Goal: Task Accomplishment & Management: Use online tool/utility

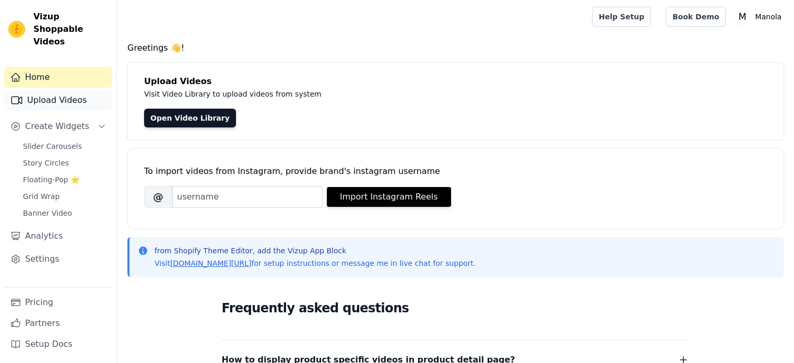
click at [60, 90] on link "Upload Videos" at bounding box center [58, 100] width 108 height 21
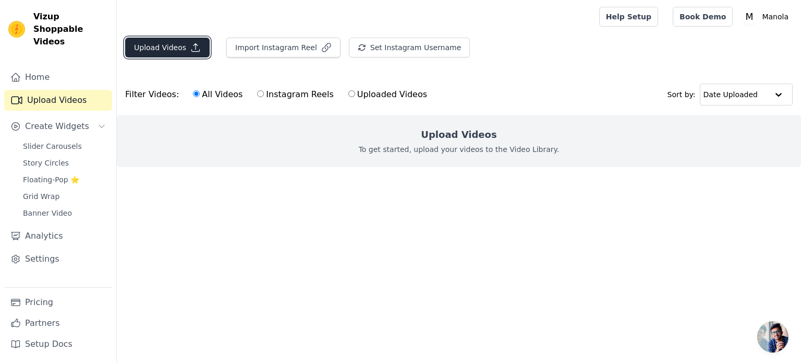
click at [197, 47] on button "Upload Videos" at bounding box center [167, 48] width 85 height 20
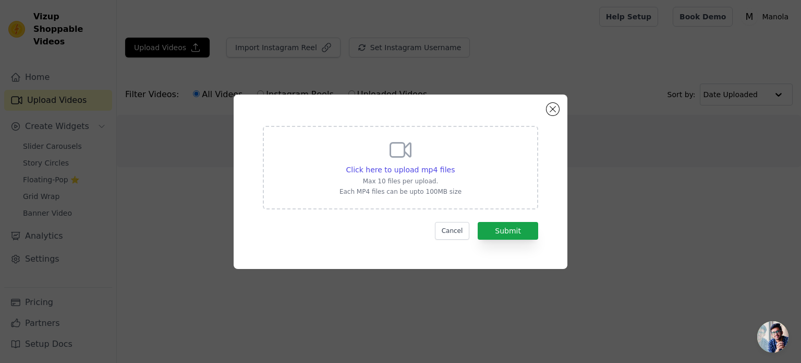
click at [445, 204] on div "Click here to upload mp4 files Max 10 files per upload. Each MP4 files can be u…" at bounding box center [400, 167] width 275 height 83
click at [454, 164] on input "Click here to upload mp4 files Max 10 files per upload. Each MP4 files can be u…" at bounding box center [454, 164] width 1 height 1
type input "C:\fakepath\90dc4af3c96d42bba734cb1e7a7aac1c.mp4"
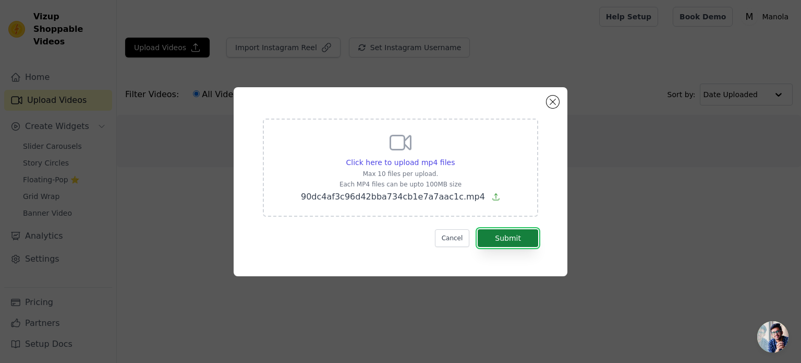
click at [497, 241] on button "Submit" at bounding box center [508, 238] width 61 height 18
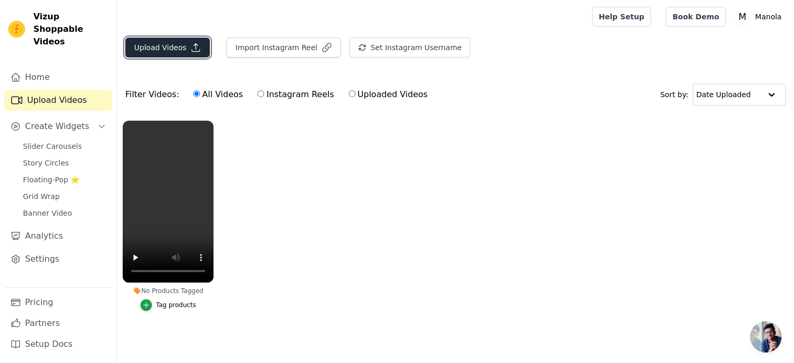
click at [182, 46] on button "Upload Videos" at bounding box center [167, 48] width 85 height 20
click at [184, 45] on button "Upload Videos" at bounding box center [167, 48] width 85 height 20
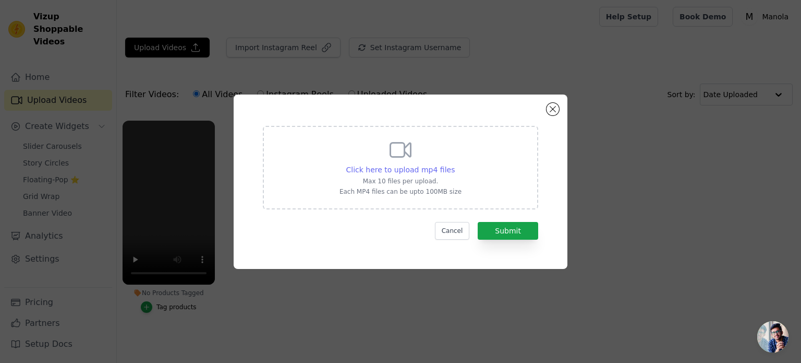
click at [424, 166] on span "Click here to upload mp4 files" at bounding box center [400, 169] width 109 height 8
click at [454, 164] on input "Click here to upload mp4 files Max 10 files per upload. Each MP4 files can be u…" at bounding box center [454, 164] width 1 height 1
type input "C:\fakepath\814b8d82972d477db6f26392a4bf2814.mp4"
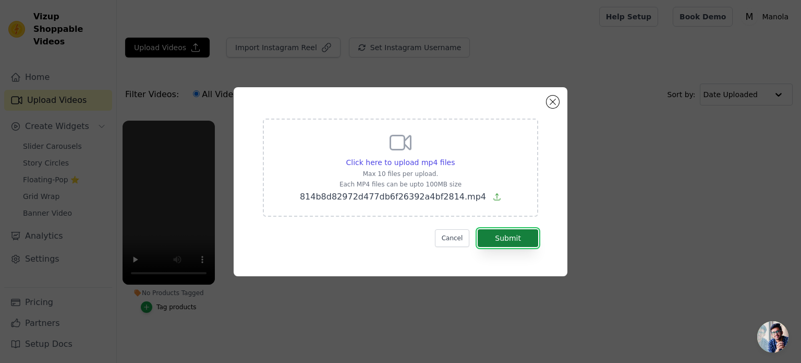
click at [484, 233] on button "Submit" at bounding box center [508, 238] width 61 height 18
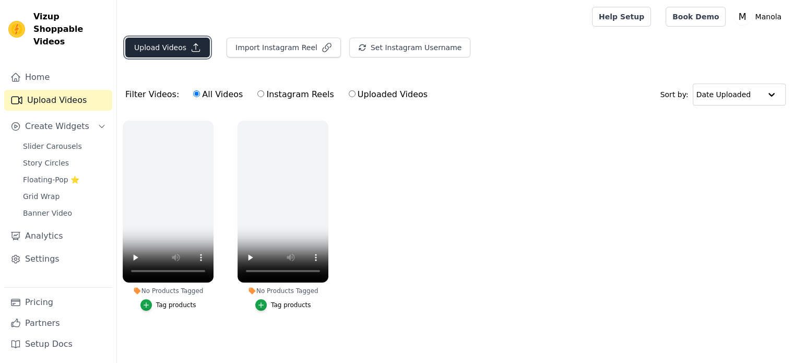
click at [179, 49] on button "Upload Videos" at bounding box center [167, 48] width 85 height 20
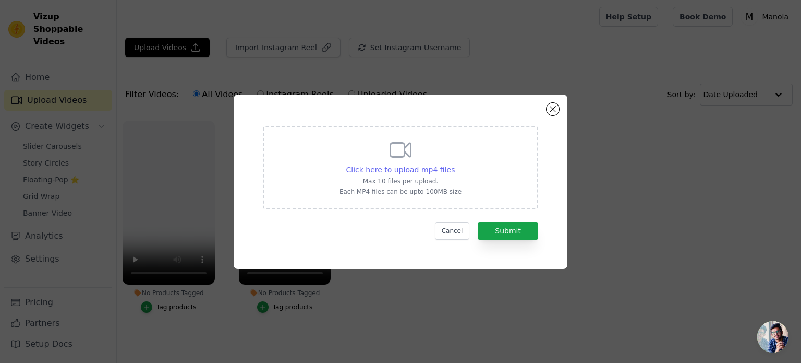
click at [432, 172] on span "Click here to upload mp4 files" at bounding box center [400, 169] width 109 height 8
click at [454, 164] on input "Click here to upload mp4 files Max 10 files per upload. Each MP4 files can be u…" at bounding box center [454, 164] width 1 height 1
type input "C:\fakepath\a32825dc898f40a8a7c6c9e8ee3f4af6.mp4"
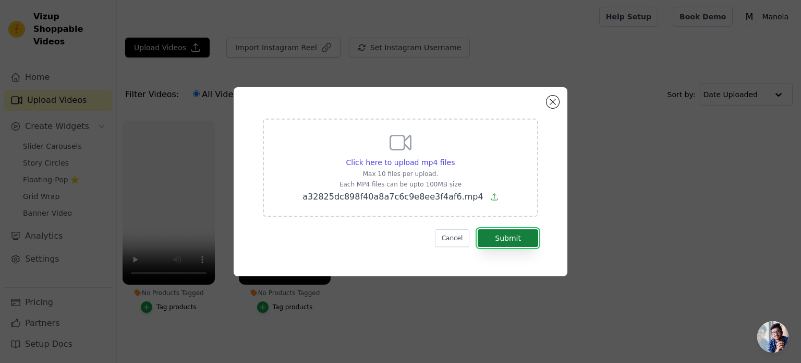
click at [496, 243] on button "Submit" at bounding box center [508, 238] width 61 height 18
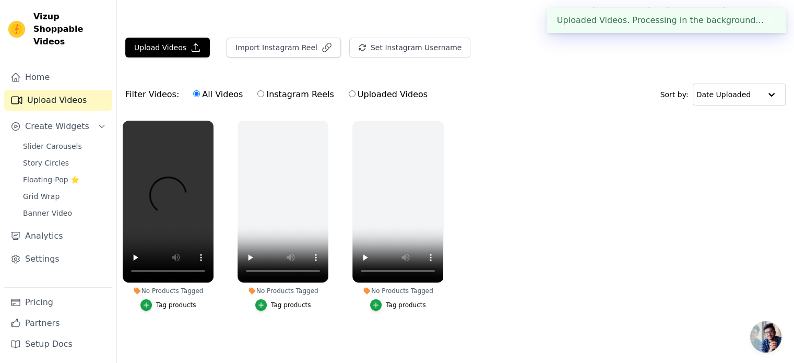
click at [179, 35] on main "Upload Videos Import Instagram Reel Set Instagram Username Import Latest IG Ree…" at bounding box center [455, 197] width 677 height 329
click at [183, 52] on button "Upload Videos" at bounding box center [167, 48] width 85 height 20
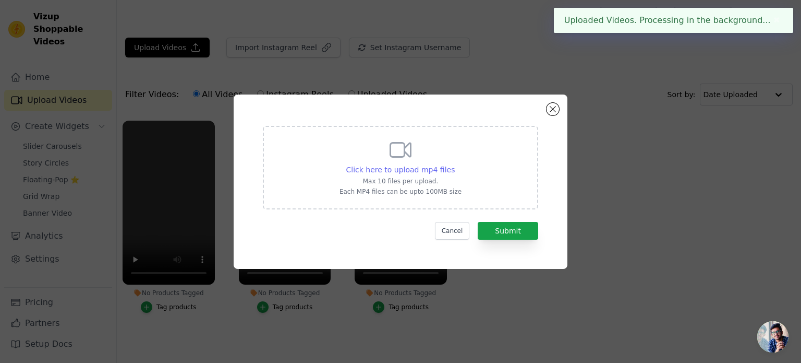
click at [368, 171] on span "Click here to upload mp4 files" at bounding box center [400, 169] width 109 height 8
click at [454, 164] on input "Click here to upload mp4 files Max 10 files per upload. Each MP4 files can be u…" at bounding box center [454, 164] width 1 height 1
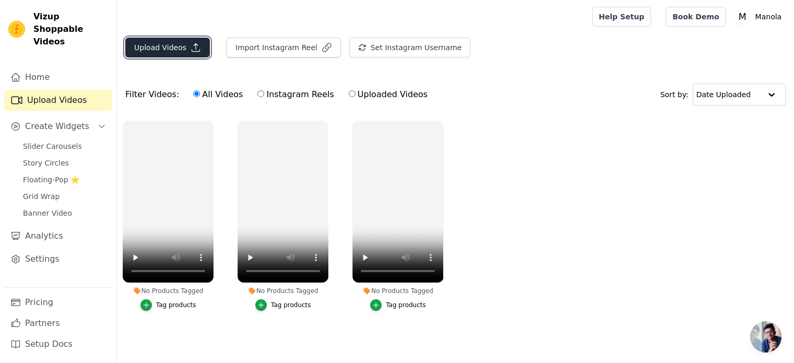
click at [186, 52] on button "Upload Videos" at bounding box center [167, 48] width 85 height 20
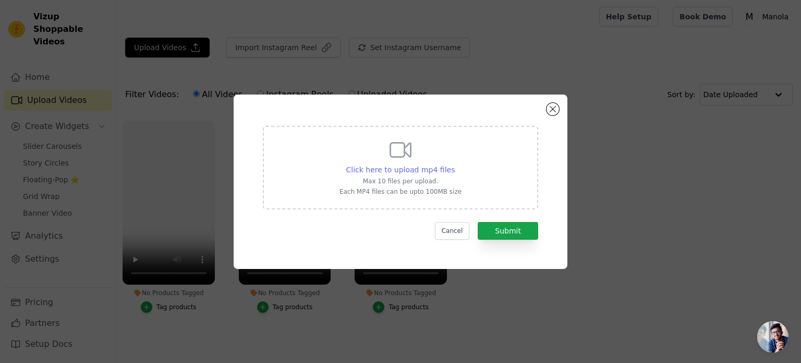
click at [362, 171] on span "Click here to upload mp4 files" at bounding box center [400, 169] width 109 height 8
click at [454, 164] on input "Click here to upload mp4 files Max 10 files per upload. Each MP4 files can be u…" at bounding box center [454, 164] width 1 height 1
type input "C:\fakepath\09e90ee1fda042e2ba5d4b8c1f119611.mp4"
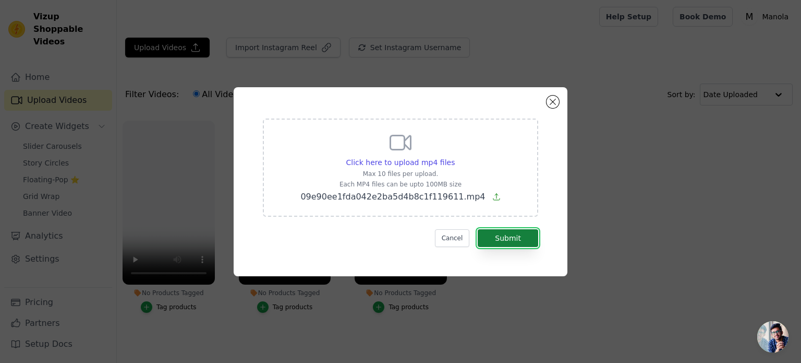
click at [491, 229] on button "Submit" at bounding box center [508, 238] width 61 height 18
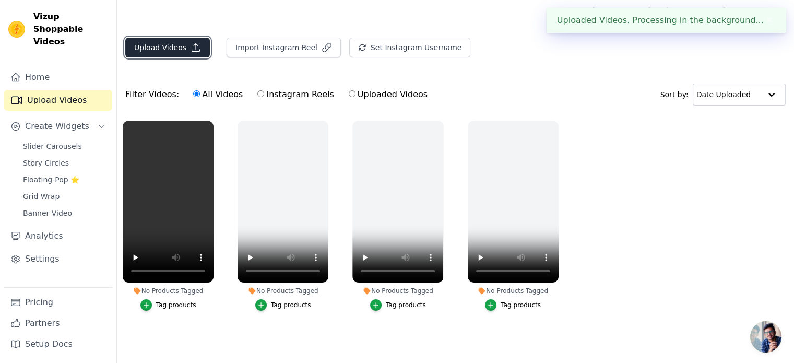
click at [190, 44] on icon "button" at bounding box center [195, 47] width 10 height 10
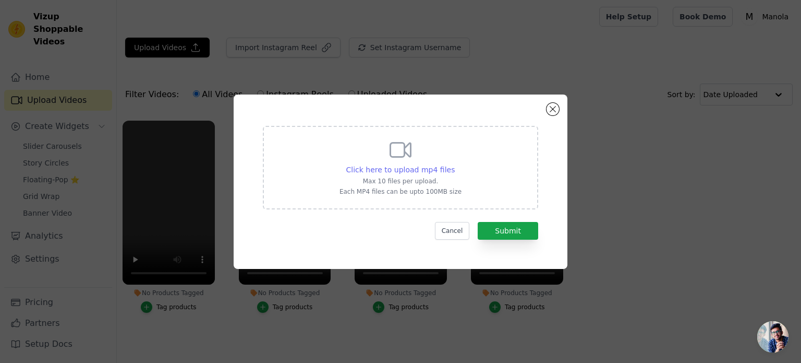
click at [392, 169] on span "Click here to upload mp4 files" at bounding box center [400, 169] width 109 height 8
click at [454, 164] on input "Click here to upload mp4 files Max 10 files per upload. Each MP4 files can be u…" at bounding box center [454, 164] width 1 height 1
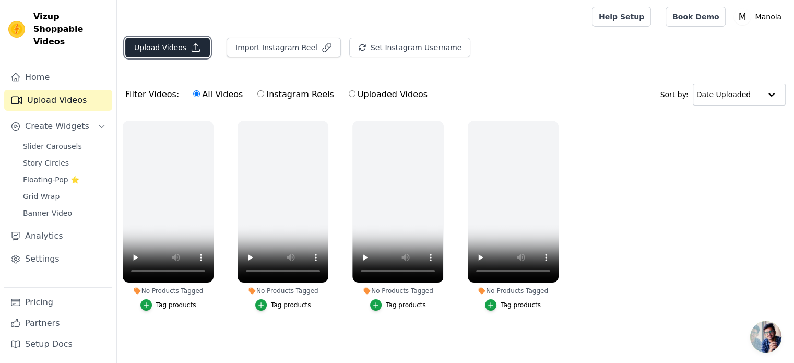
click at [190, 44] on icon "button" at bounding box center [195, 47] width 10 height 10
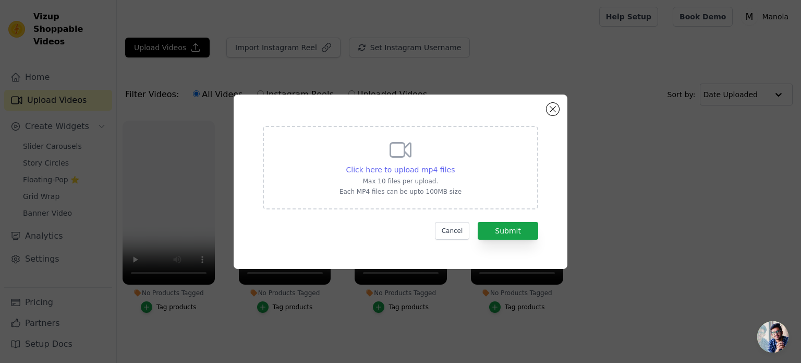
click at [356, 171] on span "Click here to upload mp4 files" at bounding box center [400, 169] width 109 height 8
click at [454, 164] on input "Click here to upload mp4 files Max 10 files per upload. Each MP4 files can be u…" at bounding box center [454, 164] width 1 height 1
type input "C:\fakepath\1ff09e4e5dfb436fa5573f1aaa25688f.mp4"
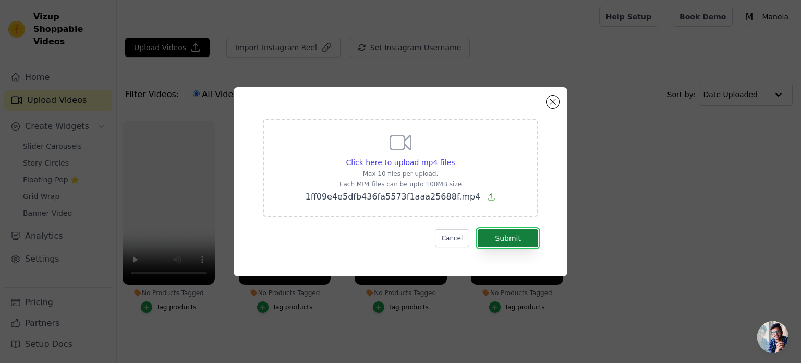
click at [513, 244] on button "Submit" at bounding box center [508, 238] width 61 height 18
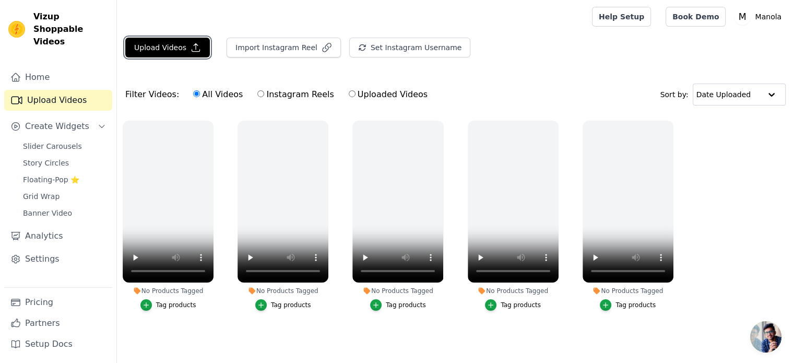
click at [182, 50] on button "Upload Videos" at bounding box center [167, 48] width 85 height 20
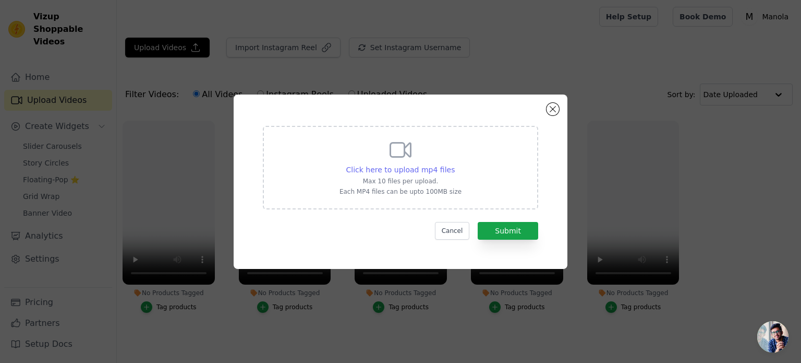
click at [387, 173] on span "Click here to upload mp4 files" at bounding box center [400, 169] width 109 height 8
click at [454, 164] on input "Click here to upload mp4 files Max 10 files per upload. Each MP4 files can be u…" at bounding box center [454, 164] width 1 height 1
type input "C:\fakepath\295da6b3057f4b108edee6cb6424f358.mp4"
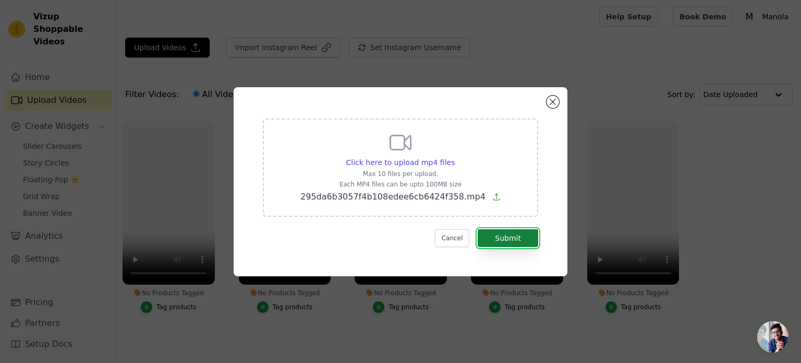
click at [511, 244] on button "Submit" at bounding box center [508, 238] width 61 height 18
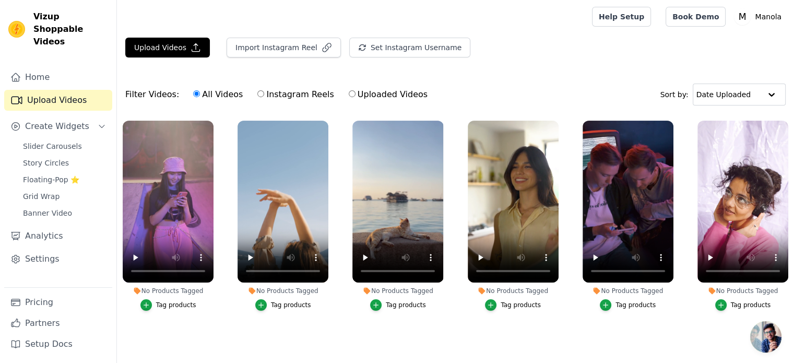
click at [183, 306] on div "Tag products" at bounding box center [176, 304] width 40 height 8
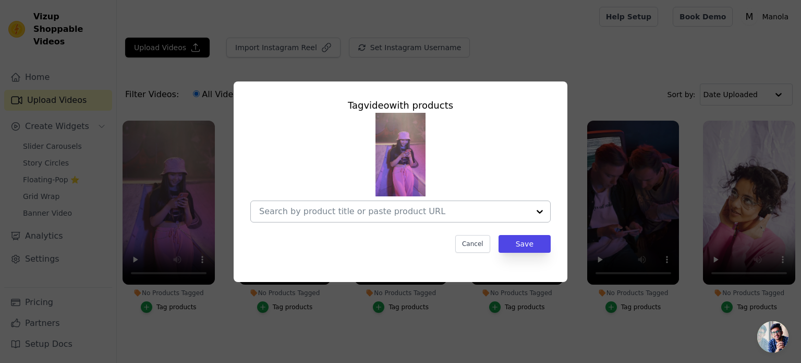
click at [441, 214] on input "No Products Tagged Tag video with products Cancel Save Tag products" at bounding box center [394, 211] width 270 height 10
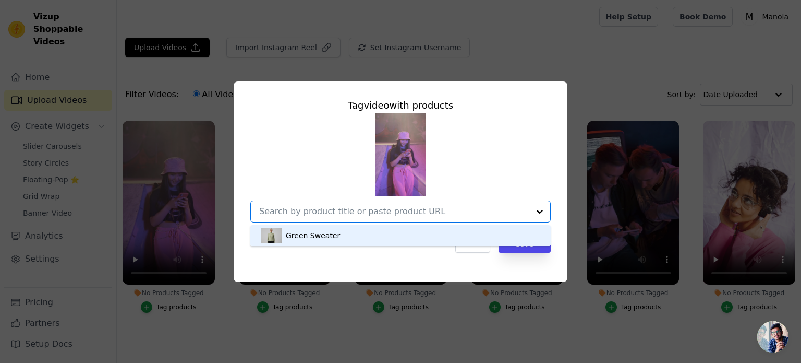
click at [411, 234] on div "Green Sweater" at bounding box center [401, 235] width 280 height 21
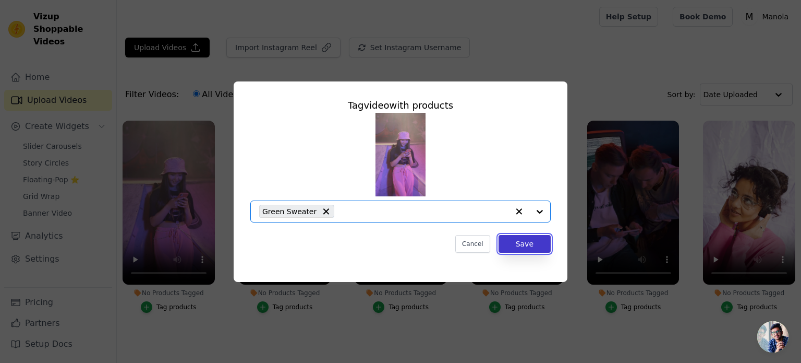
click at [525, 248] on button "Save" at bounding box center [525, 244] width 52 height 18
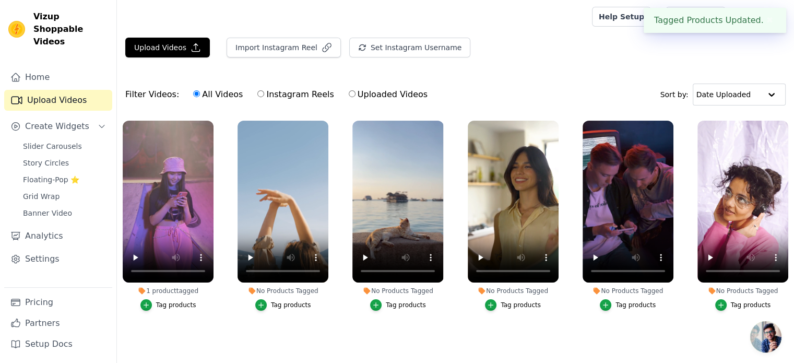
click at [290, 304] on div "Tag products" at bounding box center [291, 304] width 40 height 8
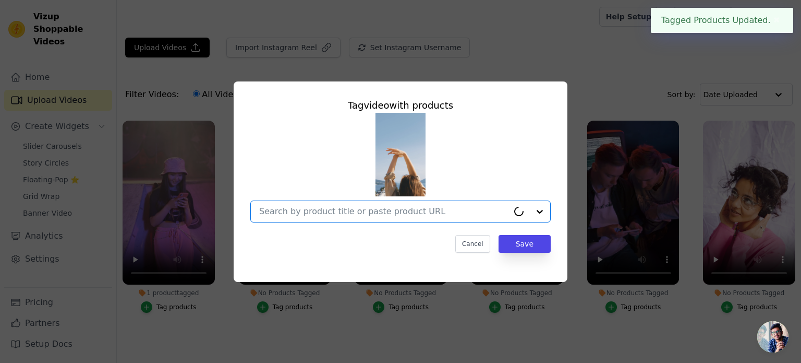
click at [311, 207] on input "No Products Tagged Tag video with products Option undefined, selected. Select i…" at bounding box center [383, 211] width 249 height 10
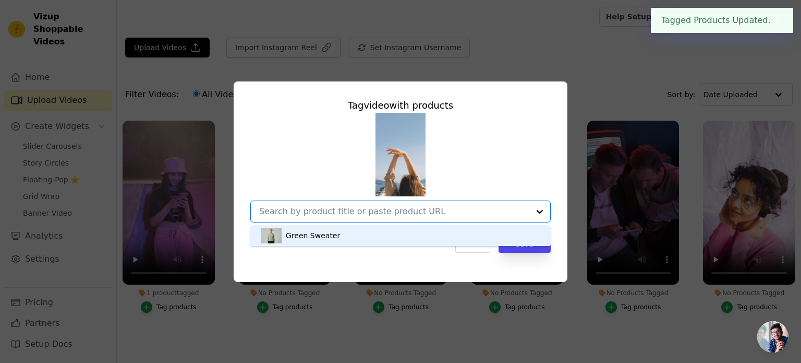
click at [313, 239] on div "Green Sweater" at bounding box center [313, 235] width 54 height 10
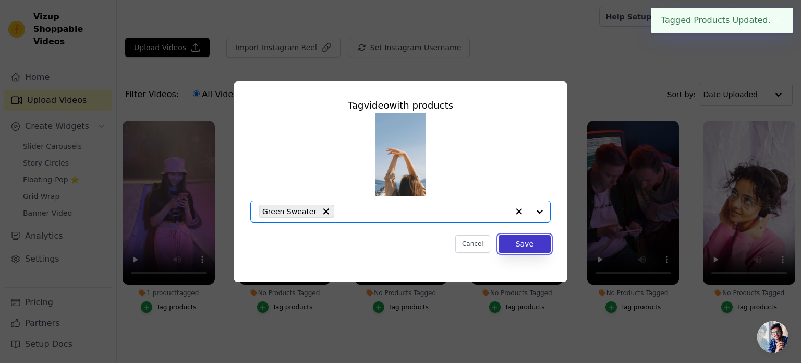
click at [526, 248] on button "Save" at bounding box center [525, 244] width 52 height 18
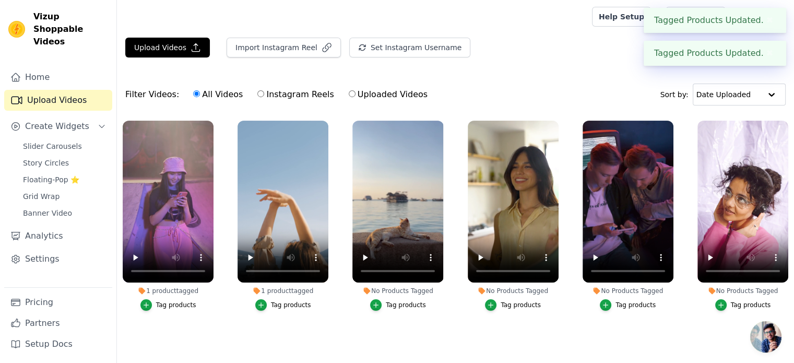
click at [411, 305] on div "Tag products" at bounding box center [406, 304] width 40 height 8
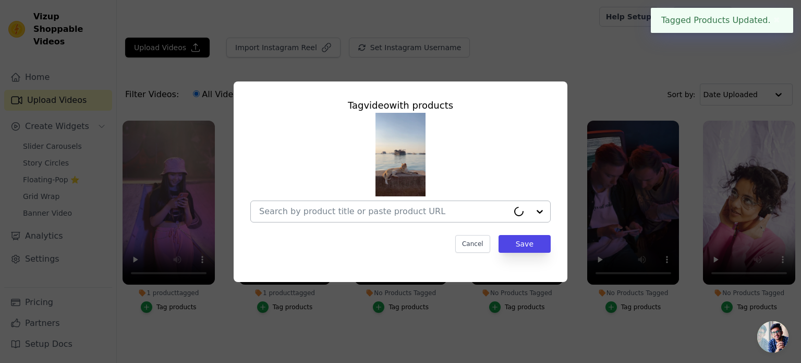
click at [402, 215] on input "No Products Tagged Tag video with products Cancel Save Tag products" at bounding box center [383, 211] width 249 height 10
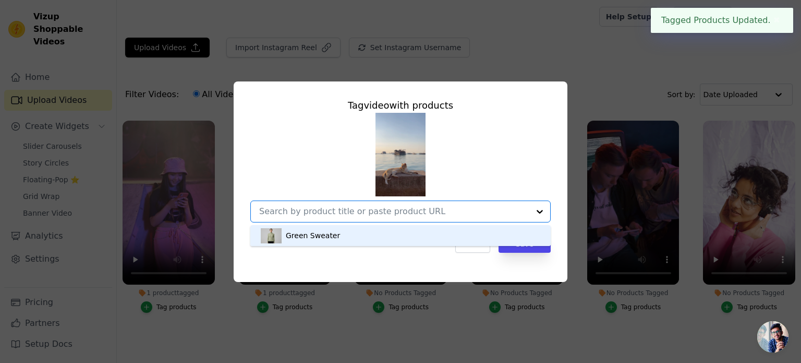
click at [396, 242] on div "Green Sweater" at bounding box center [401, 235] width 280 height 21
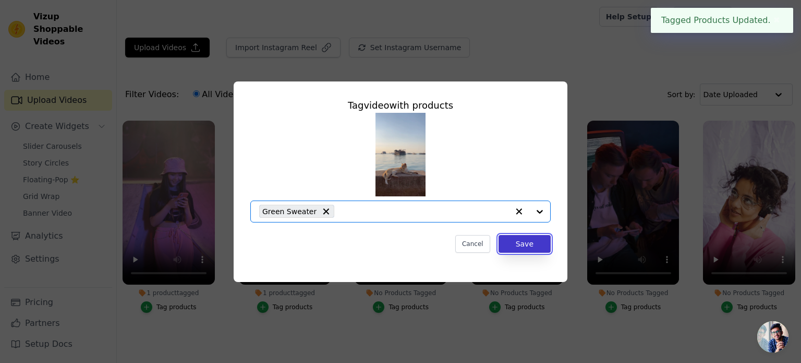
click at [538, 244] on button "Save" at bounding box center [525, 244] width 52 height 18
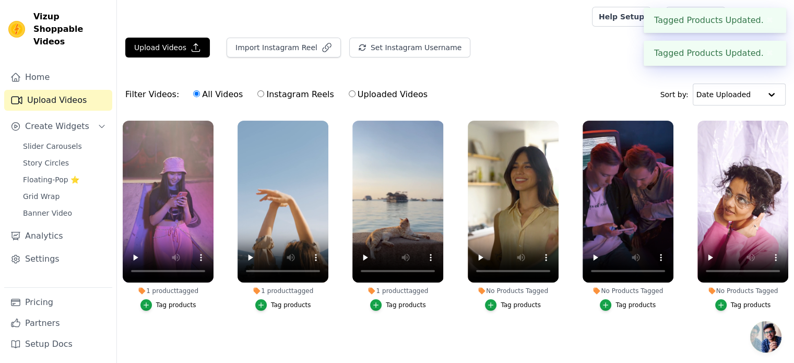
click at [516, 304] on div "Tag products" at bounding box center [520, 304] width 40 height 8
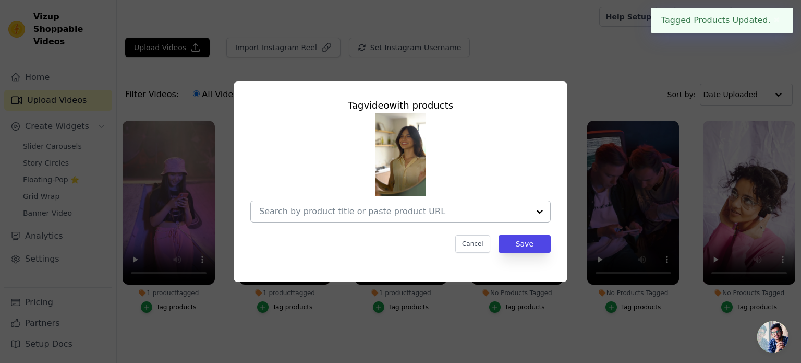
click at [465, 210] on input "No Products Tagged Tag video with products Cancel Save Tag products" at bounding box center [394, 211] width 270 height 10
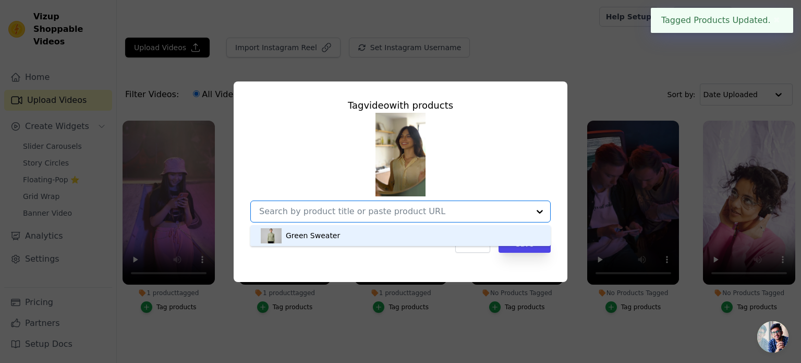
click at [415, 239] on div "Green Sweater" at bounding box center [401, 235] width 280 height 21
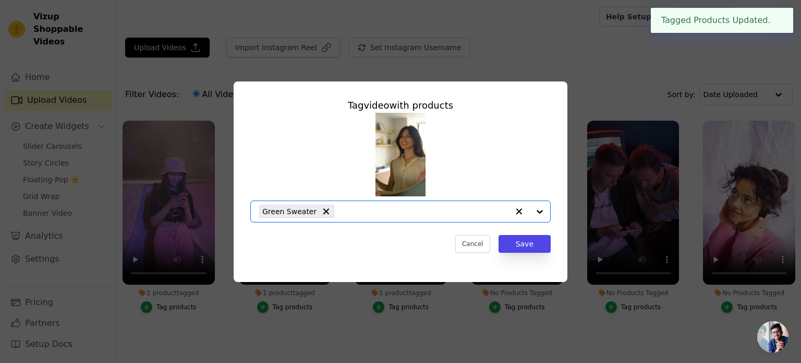
click at [535, 255] on div "Tag video with products Option Green Sweater, selected. Select is focused, type…" at bounding box center [400, 175] width 317 height 171
click at [531, 248] on button "Save" at bounding box center [525, 244] width 52 height 18
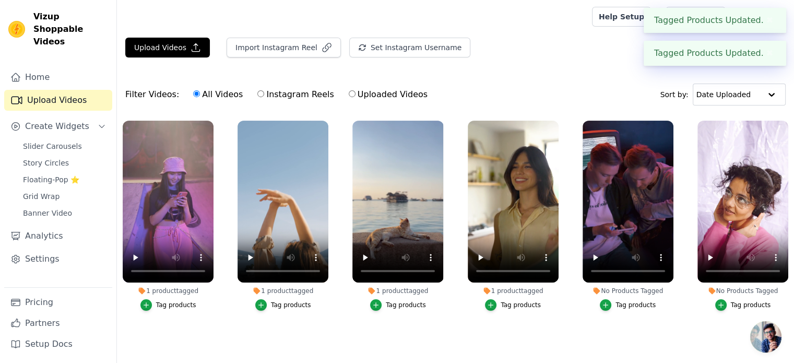
click at [631, 305] on div "Tag products" at bounding box center [635, 304] width 40 height 8
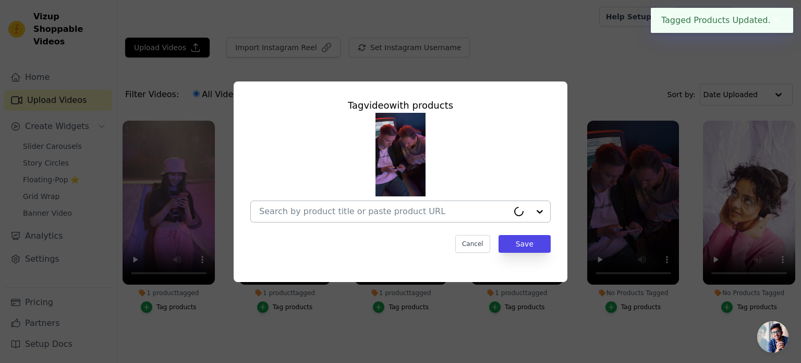
click at [395, 212] on input "No Products Tagged Tag video with products Cancel Save Tag products" at bounding box center [383, 211] width 249 height 10
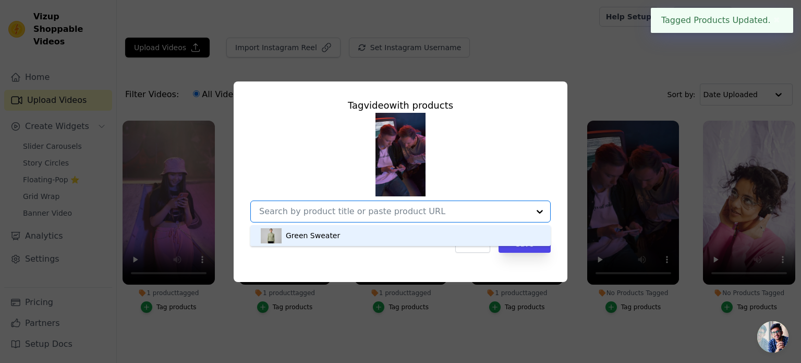
click at [397, 232] on div "Green Sweater" at bounding box center [401, 235] width 280 height 21
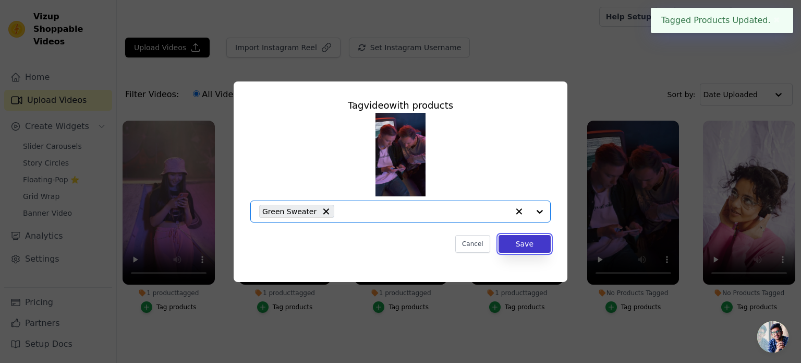
click at [534, 245] on button "Save" at bounding box center [525, 244] width 52 height 18
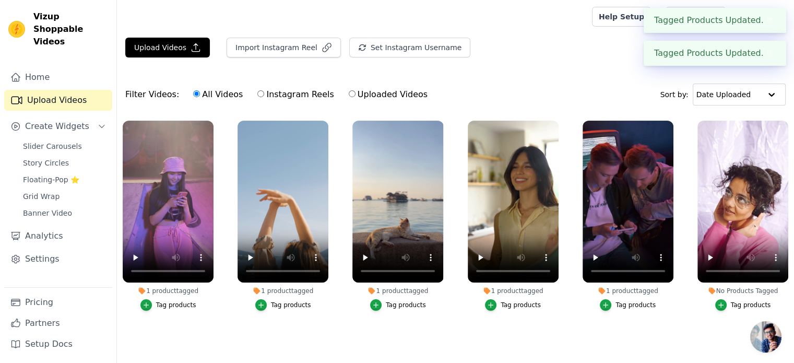
click at [752, 304] on div "Tag products" at bounding box center [750, 304] width 40 height 8
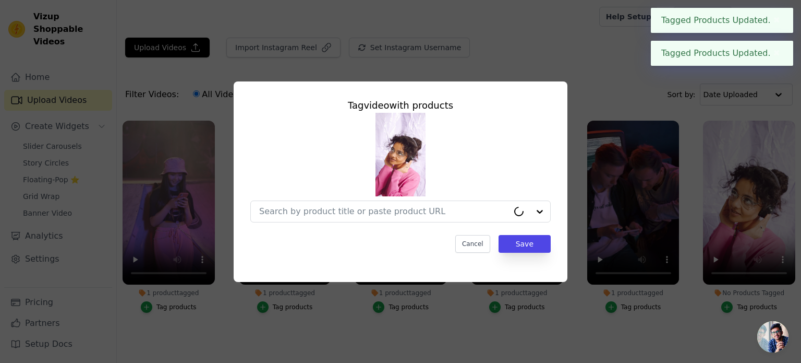
click at [358, 195] on div at bounding box center [400, 168] width 300 height 110
click at [358, 214] on input "No Products Tagged Tag video with products Cancel Save Tag products" at bounding box center [383, 211] width 249 height 10
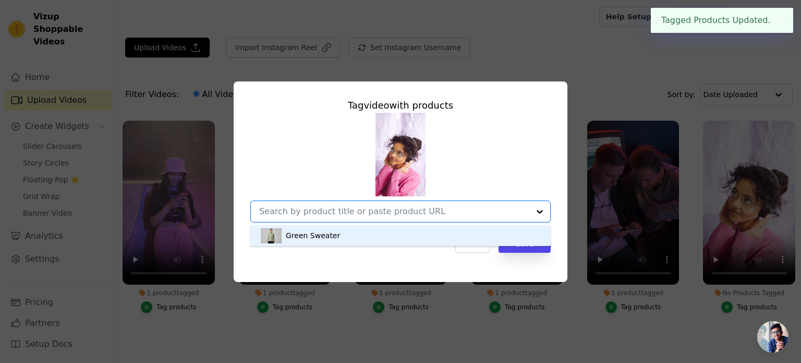
click at [366, 232] on div "Green Sweater" at bounding box center [401, 235] width 280 height 21
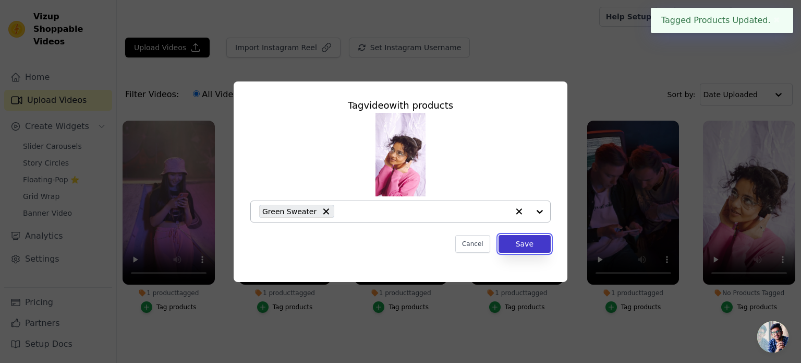
click at [534, 244] on button "Save" at bounding box center [525, 244] width 52 height 18
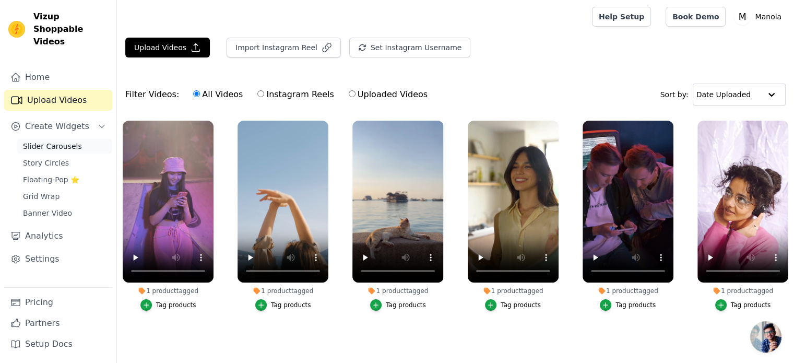
click at [69, 141] on span "Slider Carousels" at bounding box center [52, 146] width 59 height 10
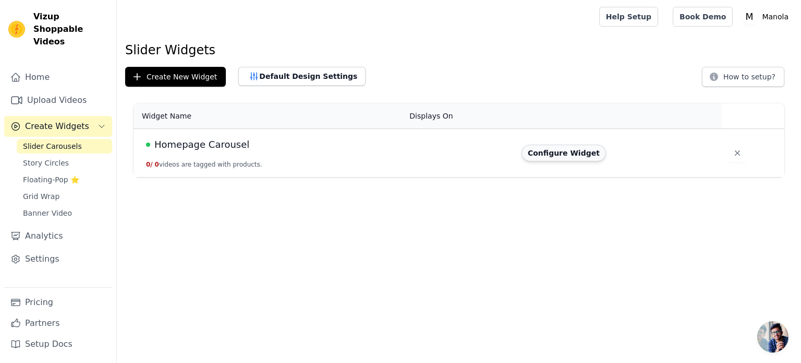
click at [549, 158] on button "Configure Widget" at bounding box center [564, 153] width 85 height 17
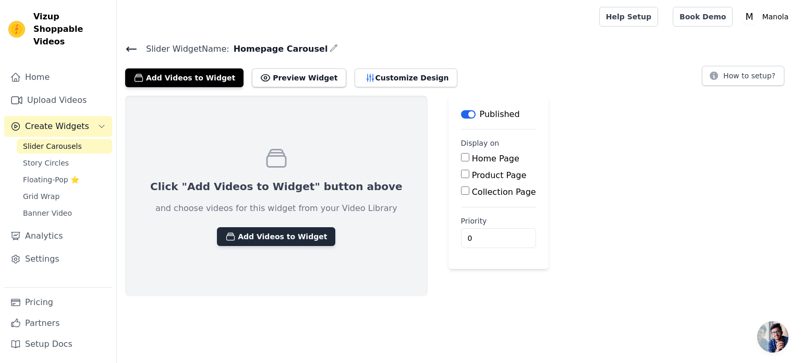
click at [286, 232] on button "Add Videos to Widget" at bounding box center [276, 236] width 118 height 19
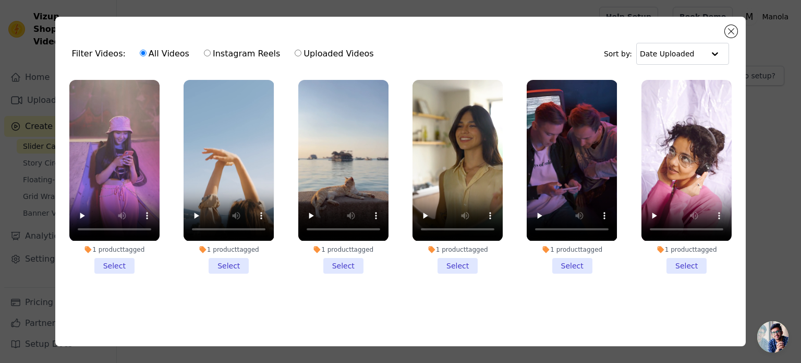
click at [104, 258] on li "1 product tagged Select" at bounding box center [114, 176] width 90 height 193
click at [0, 0] on input "1 product tagged Select" at bounding box center [0, 0] width 0 height 0
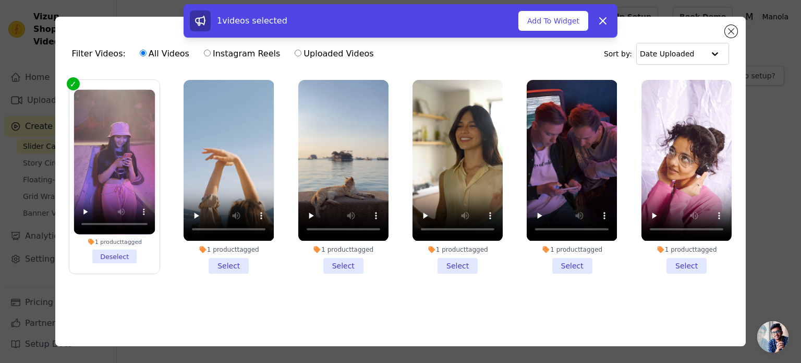
click at [237, 263] on li "1 product tagged Select" at bounding box center [229, 176] width 90 height 193
click at [0, 0] on input "1 product tagged Select" at bounding box center [0, 0] width 0 height 0
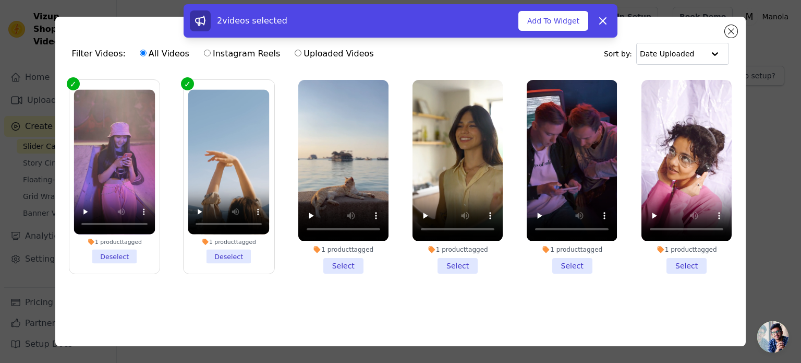
click at [341, 269] on li "1 product tagged Select" at bounding box center [343, 176] width 90 height 193
click at [0, 0] on input "1 product tagged Select" at bounding box center [0, 0] width 0 height 0
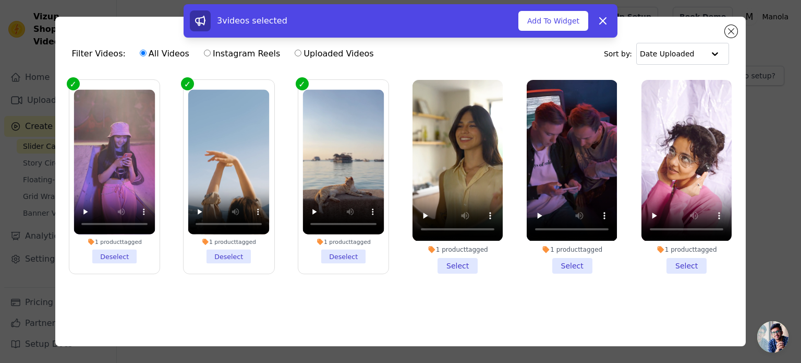
click at [473, 265] on li "1 product tagged Select" at bounding box center [458, 176] width 90 height 193
click at [0, 0] on input "1 product tagged Select" at bounding box center [0, 0] width 0 height 0
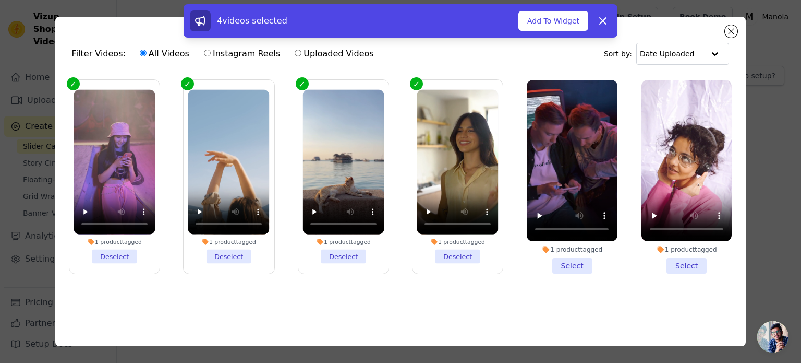
click at [581, 262] on li "1 product tagged Select" at bounding box center [572, 176] width 90 height 193
click at [0, 0] on input "1 product tagged Select" at bounding box center [0, 0] width 0 height 0
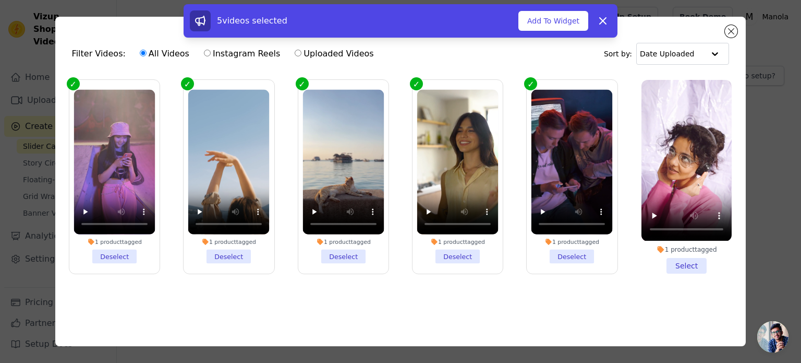
click at [701, 258] on li "1 product tagged Select" at bounding box center [687, 176] width 90 height 193
click at [0, 0] on input "1 product tagged Select" at bounding box center [0, 0] width 0 height 0
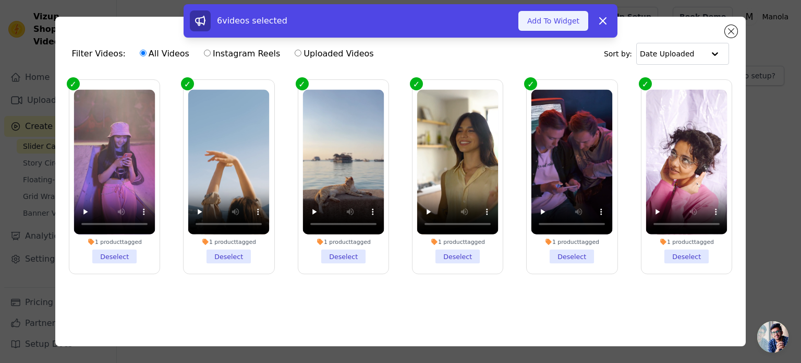
click at [580, 18] on button "Add To Widget" at bounding box center [554, 21] width 70 height 20
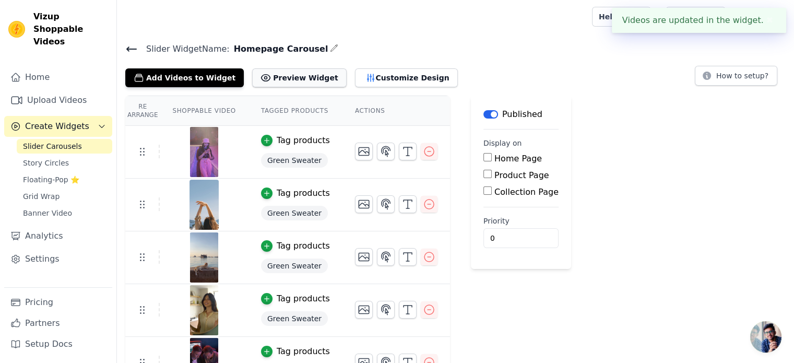
click at [299, 79] on button "Preview Widget" at bounding box center [299, 77] width 94 height 19
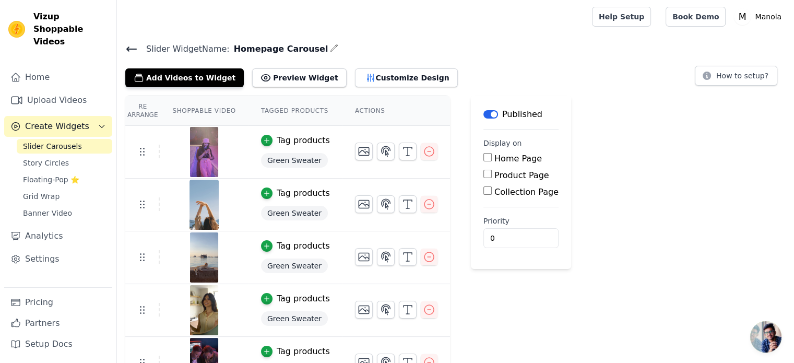
click at [483, 159] on input "Home Page" at bounding box center [487, 157] width 8 height 8
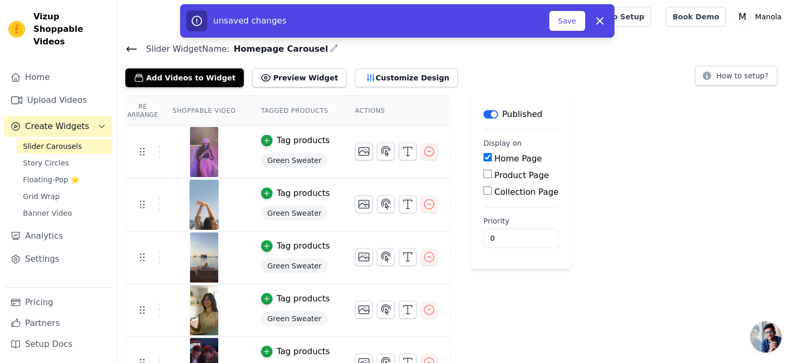
click at [483, 159] on input "Home Page" at bounding box center [487, 157] width 8 height 8
checkbox input "false"
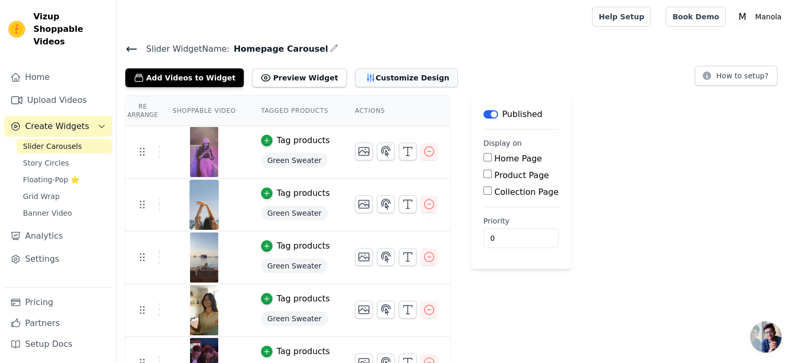
click at [355, 80] on button "Customize Design" at bounding box center [406, 77] width 103 height 19
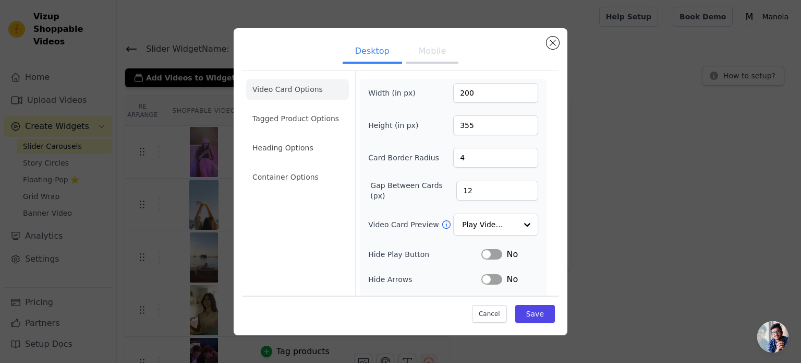
scroll to position [96, 0]
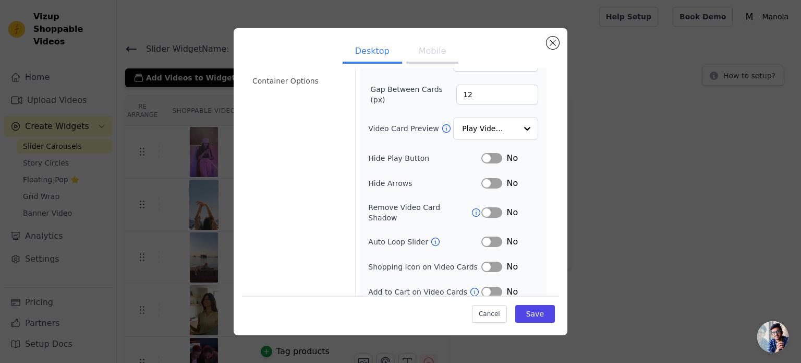
click at [482, 261] on button "Label" at bounding box center [492, 266] width 21 height 10
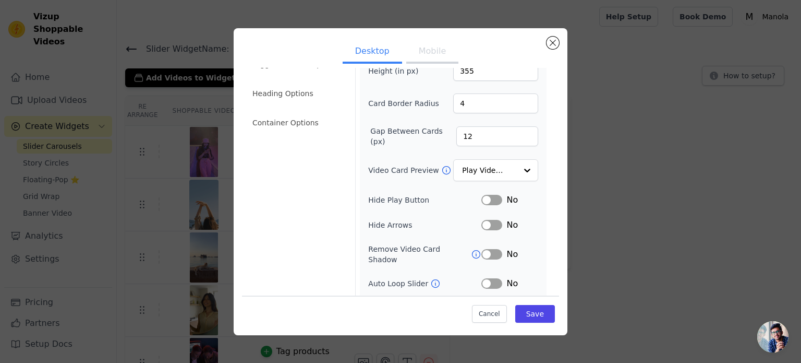
scroll to position [0, 0]
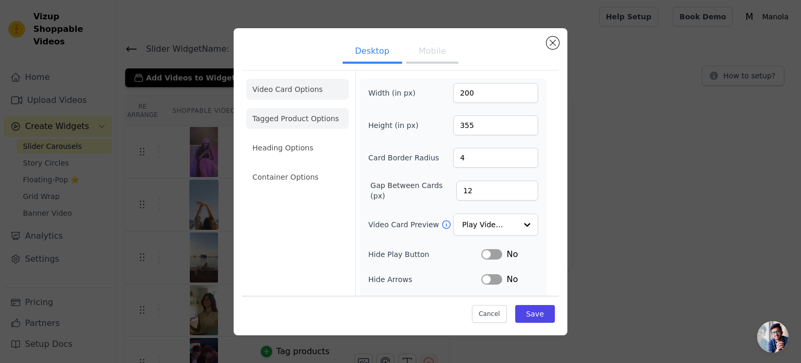
click at [316, 121] on li "Tagged Product Options" at bounding box center [297, 118] width 103 height 21
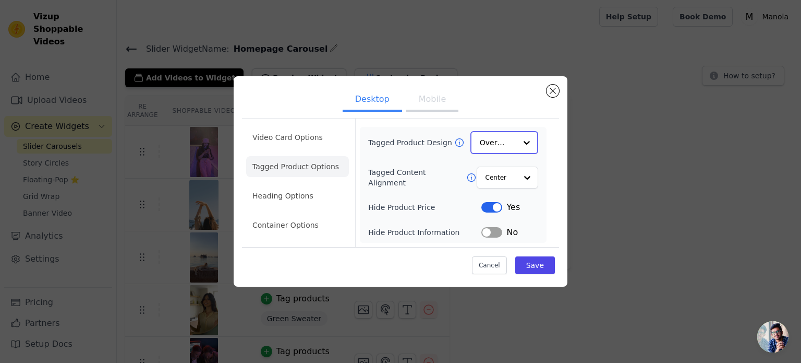
click at [496, 149] on input "Tagged Product Design" at bounding box center [498, 142] width 37 height 21
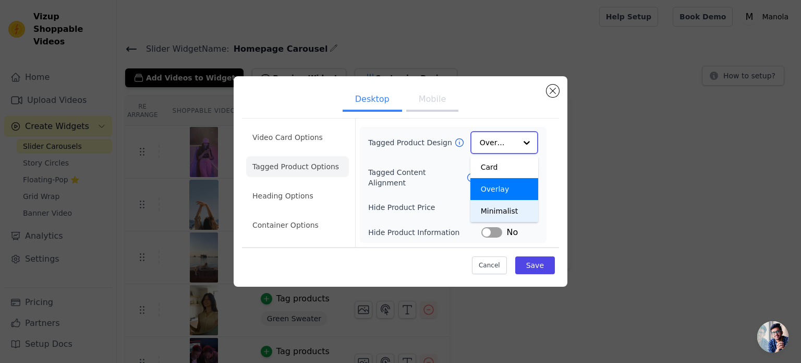
click at [498, 208] on div "Minimalist" at bounding box center [505, 211] width 68 height 22
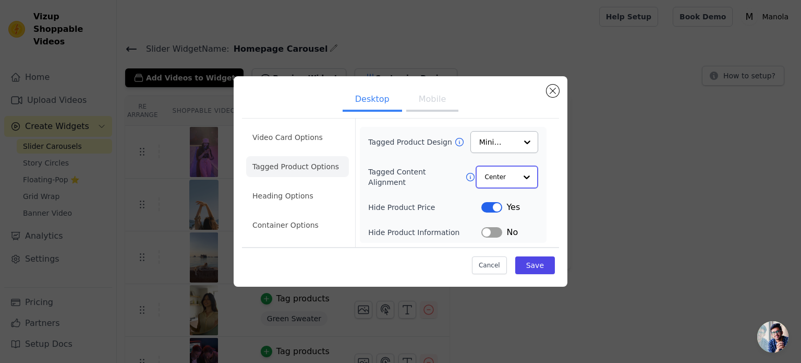
click at [502, 175] on input "Tagged Content Alignment" at bounding box center [500, 176] width 31 height 21
click at [505, 224] on div "Left" at bounding box center [505, 223] width 59 height 22
click at [524, 147] on div at bounding box center [526, 142] width 21 height 21
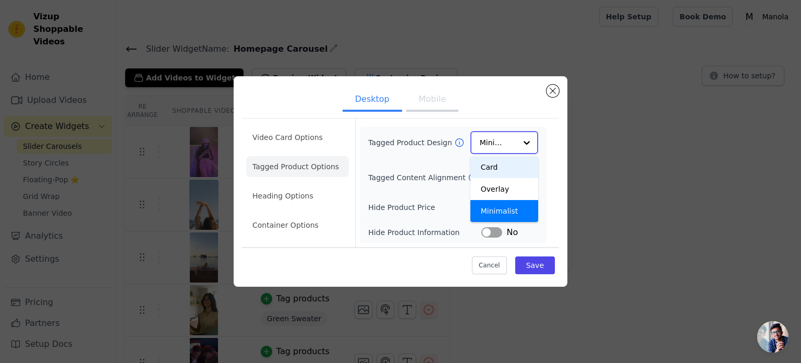
click at [509, 140] on input "Tagged Product Design" at bounding box center [498, 142] width 37 height 21
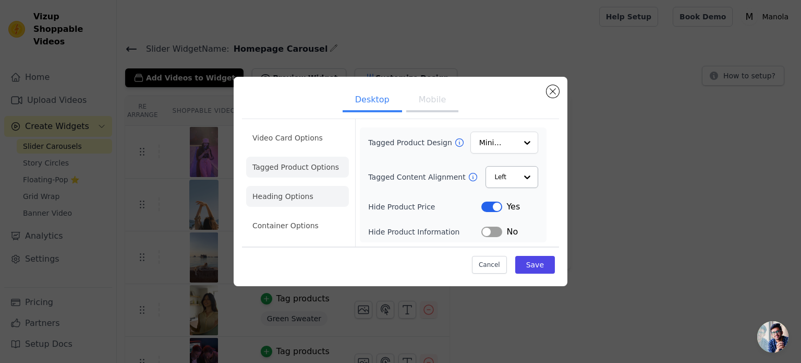
click at [317, 196] on li "Heading Options" at bounding box center [297, 196] width 103 height 21
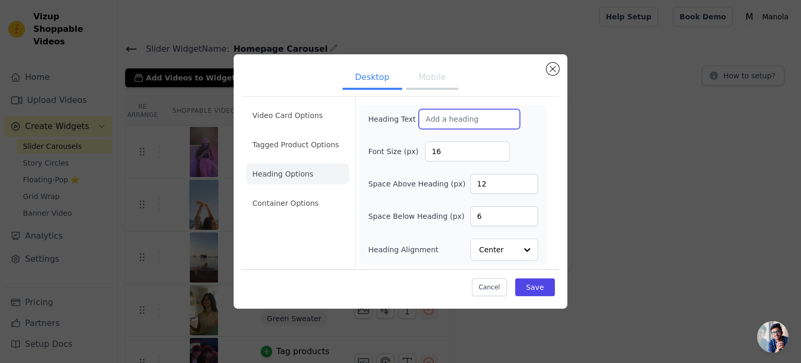
click at [461, 127] on input "Heading Text" at bounding box center [469, 119] width 101 height 20
type input "What our Customers Speak About Us!"
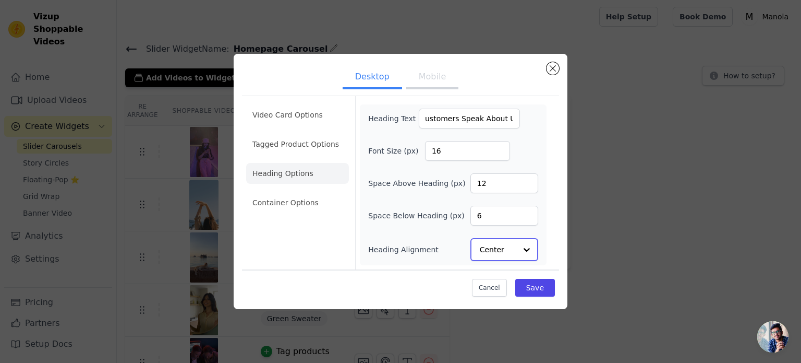
click at [512, 247] on input "Heading Alignment" at bounding box center [498, 249] width 37 height 21
click at [512, 246] on input "Heading Alignment" at bounding box center [498, 249] width 37 height 21
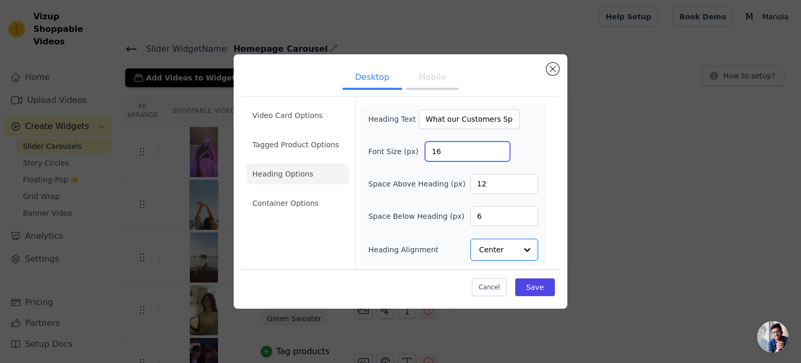
click at [464, 143] on input "16" at bounding box center [467, 151] width 85 height 20
click at [501, 151] on input "17" at bounding box center [467, 151] width 85 height 20
click at [501, 150] on input "18" at bounding box center [467, 151] width 85 height 20
click at [501, 150] on input "19" at bounding box center [467, 151] width 85 height 20
click at [501, 150] on input "20" at bounding box center [467, 151] width 85 height 20
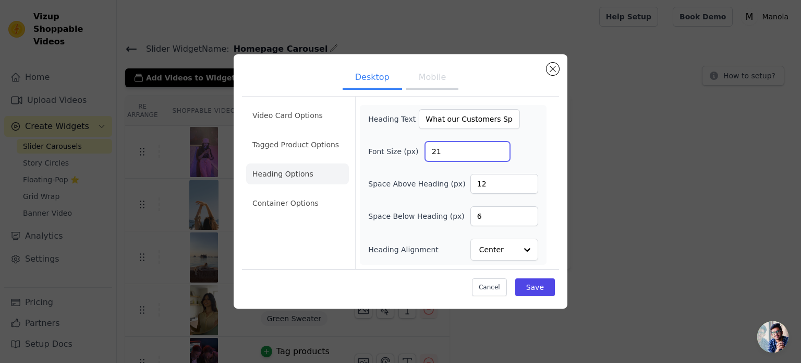
click at [501, 150] on input "21" at bounding box center [467, 151] width 85 height 20
type input "22"
click at [501, 150] on input "22" at bounding box center [467, 151] width 85 height 20
click at [298, 206] on li "Container Options" at bounding box center [297, 203] width 103 height 21
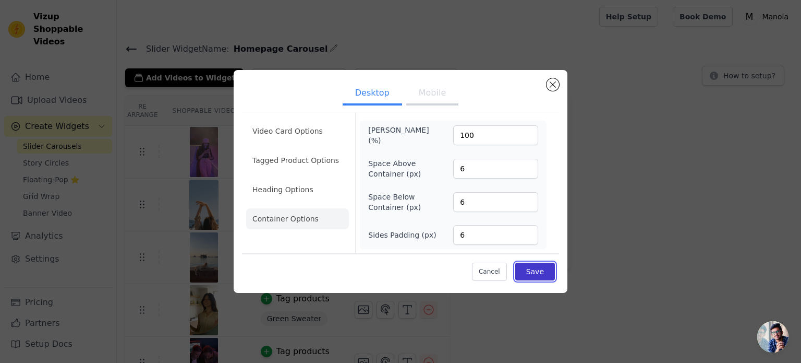
click at [539, 273] on button "Save" at bounding box center [535, 271] width 40 height 18
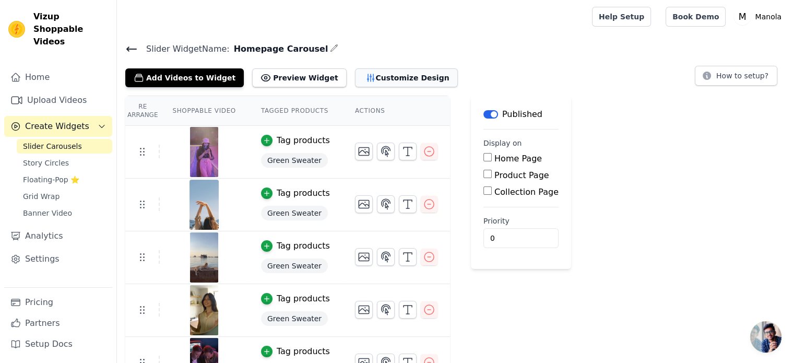
click at [361, 85] on button "Customize Design" at bounding box center [406, 77] width 103 height 19
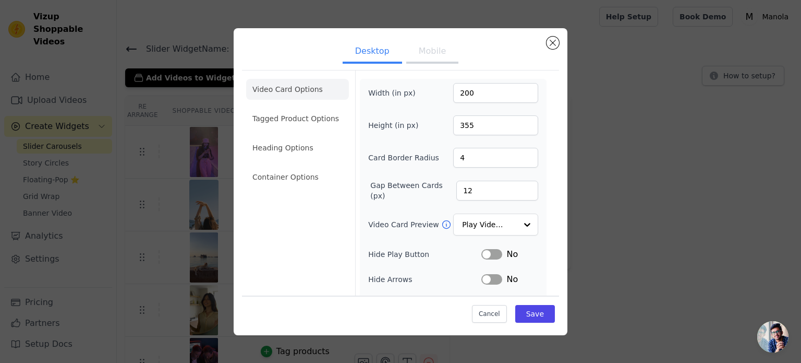
scroll to position [52, 0]
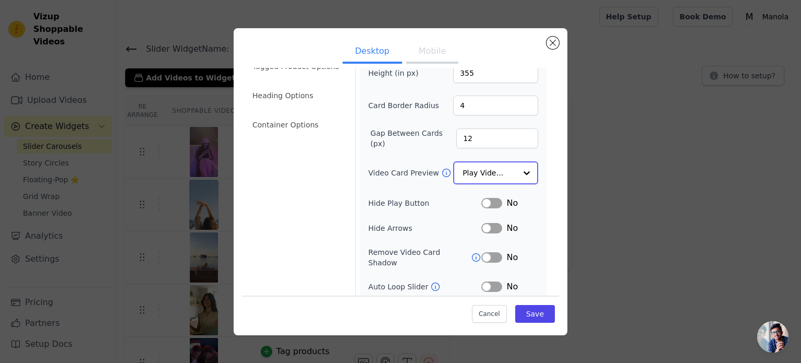
click at [501, 178] on input "Video Card Preview" at bounding box center [490, 172] width 54 height 21
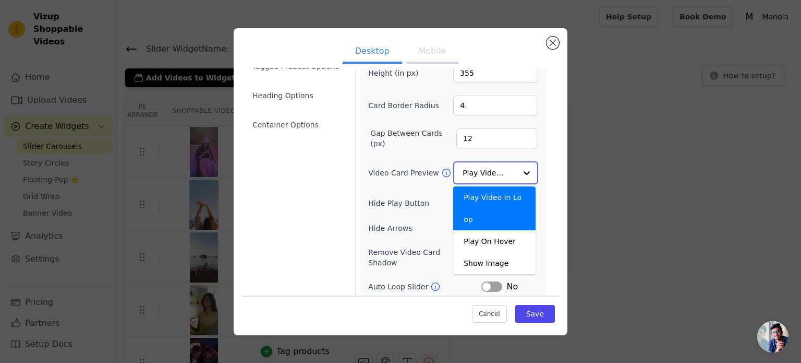
click at [501, 178] on input "Video Card Preview" at bounding box center [490, 172] width 54 height 21
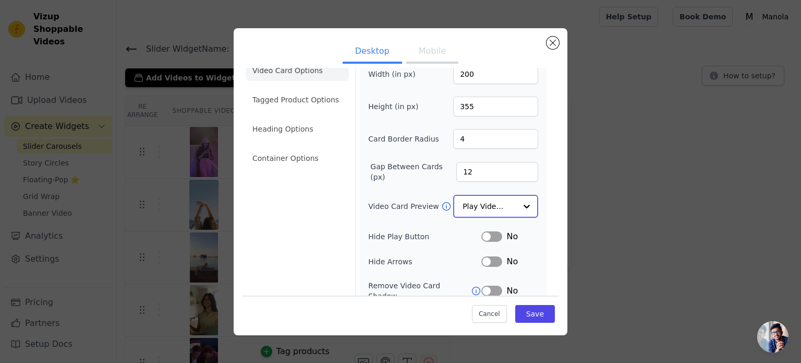
scroll to position [0, 0]
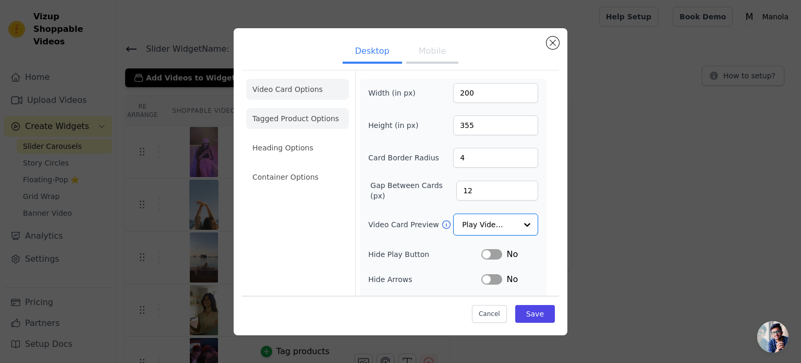
click at [300, 127] on li "Tagged Product Options" at bounding box center [297, 118] width 103 height 21
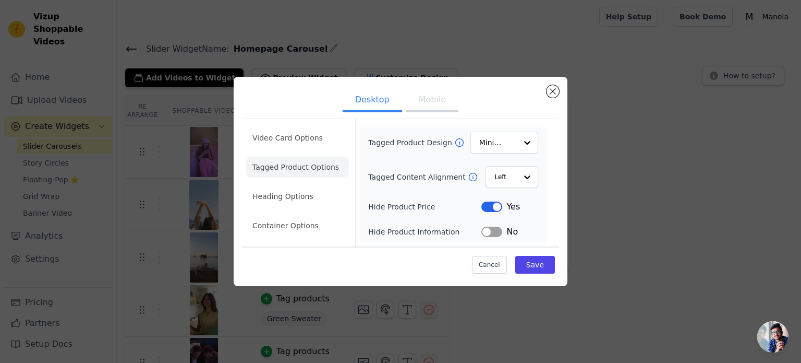
click at [266, 183] on ul "Video Card Options Tagged Product Options Heading Options Container Options" at bounding box center [297, 181] width 103 height 117
click at [272, 190] on li "Heading Options" at bounding box center [297, 196] width 103 height 21
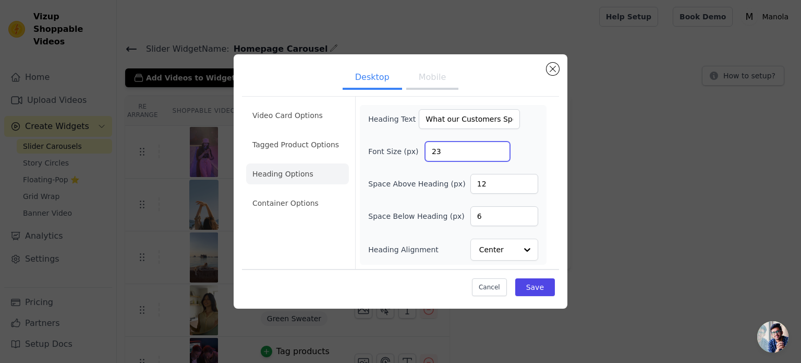
click at [497, 148] on input "23" at bounding box center [467, 151] width 85 height 20
click at [497, 148] on input "24" at bounding box center [467, 151] width 85 height 20
click at [497, 148] on input "25" at bounding box center [467, 151] width 85 height 20
click at [497, 148] on input "26" at bounding box center [467, 151] width 85 height 20
click at [497, 148] on input "27" at bounding box center [467, 151] width 85 height 20
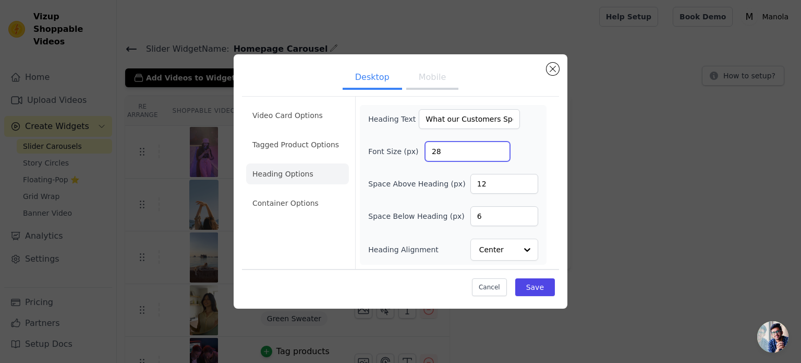
click at [497, 148] on input "28" at bounding box center [467, 151] width 85 height 20
click at [497, 148] on input "29" at bounding box center [467, 151] width 85 height 20
click at [497, 148] on input "30" at bounding box center [467, 151] width 85 height 20
click at [497, 148] on input "31" at bounding box center [467, 151] width 85 height 20
click at [497, 148] on input "32" at bounding box center [467, 151] width 85 height 20
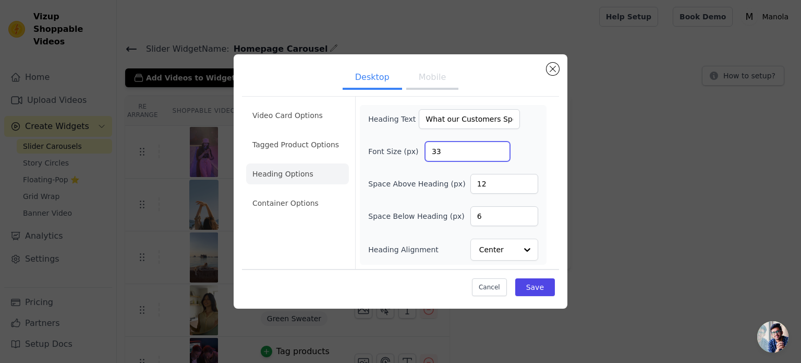
click at [497, 148] on input "33" at bounding box center [467, 151] width 85 height 20
click at [497, 148] on input "34" at bounding box center [467, 151] width 85 height 20
click at [497, 148] on input "37" at bounding box center [467, 151] width 85 height 20
click at [497, 148] on input "38" at bounding box center [467, 151] width 85 height 20
click at [497, 148] on input "39" at bounding box center [467, 151] width 85 height 20
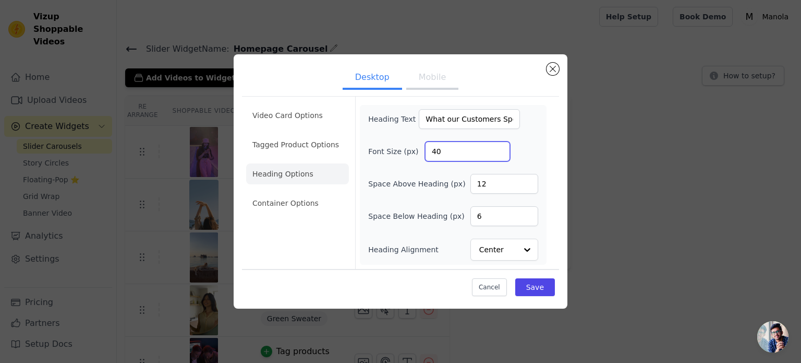
type input "40"
click at [497, 148] on input "40" at bounding box center [467, 151] width 85 height 20
click at [526, 212] on input "7" at bounding box center [505, 216] width 68 height 20
click at [526, 212] on input "8" at bounding box center [505, 216] width 68 height 20
click at [526, 212] on input "9" at bounding box center [505, 216] width 68 height 20
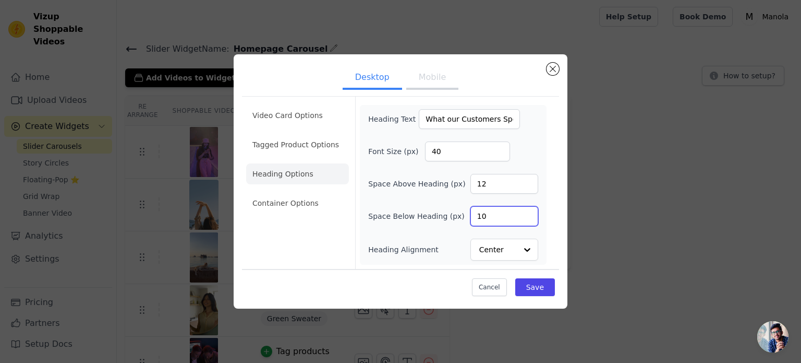
click at [526, 212] on input "10" at bounding box center [505, 216] width 68 height 20
click at [526, 212] on input "11" at bounding box center [505, 216] width 68 height 20
click at [526, 212] on input "12" at bounding box center [505, 216] width 68 height 20
click at [526, 212] on input "13" at bounding box center [505, 216] width 68 height 20
click at [526, 212] on input "14" at bounding box center [505, 216] width 68 height 20
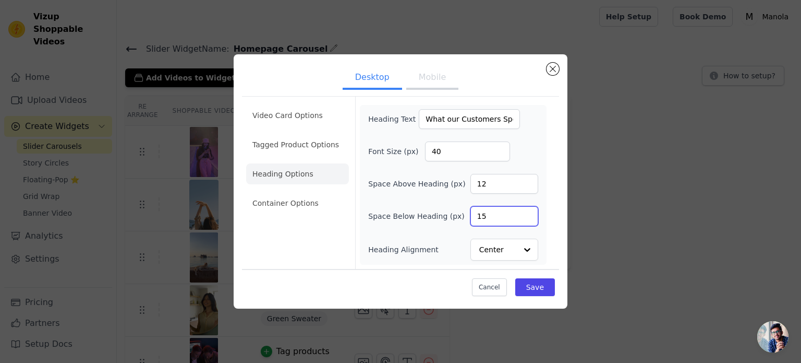
click at [526, 212] on input "15" at bounding box center [505, 216] width 68 height 20
click at [526, 212] on input "16" at bounding box center [505, 216] width 68 height 20
click at [526, 212] on input "17" at bounding box center [505, 216] width 68 height 20
click at [526, 212] on input "18" at bounding box center [505, 216] width 68 height 20
click at [526, 212] on input "19" at bounding box center [505, 216] width 68 height 20
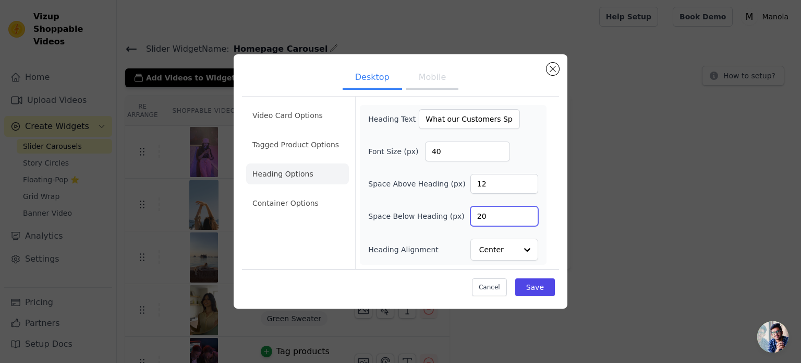
click at [526, 212] on input "20" at bounding box center [505, 216] width 68 height 20
click at [527, 219] on input "19" at bounding box center [505, 216] width 68 height 20
click at [527, 219] on input "18" at bounding box center [505, 216] width 68 height 20
click at [527, 219] on input "17" at bounding box center [505, 216] width 68 height 20
click at [527, 219] on input "16" at bounding box center [505, 216] width 68 height 20
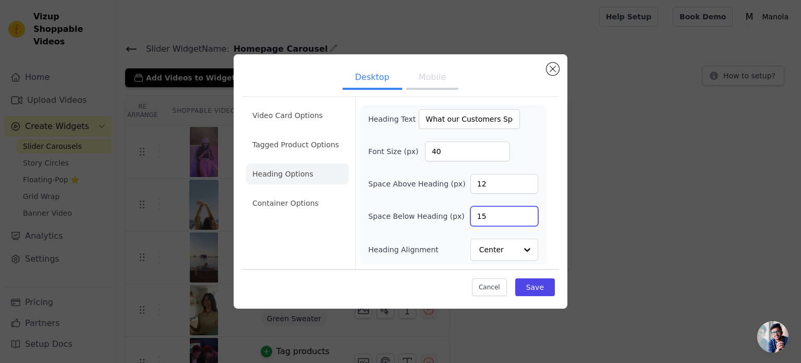
type input "15"
click at [527, 219] on input "15" at bounding box center [505, 216] width 68 height 20
click at [530, 182] on input "13" at bounding box center [505, 184] width 68 height 20
click at [530, 182] on input "14" at bounding box center [505, 184] width 68 height 20
click at [530, 182] on input "15" at bounding box center [505, 184] width 68 height 20
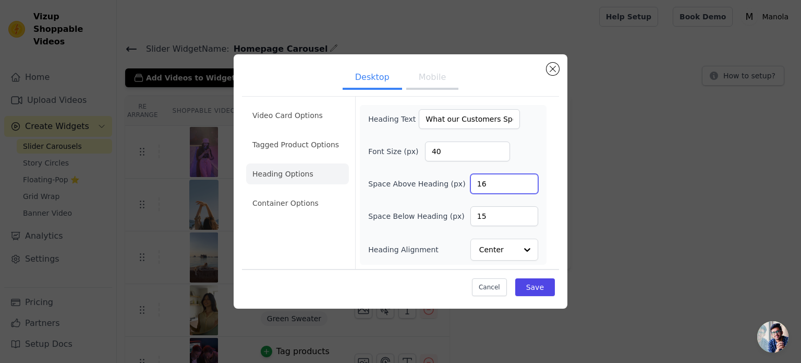
click at [530, 182] on input "16" at bounding box center [505, 184] width 68 height 20
click at [530, 182] on input "17" at bounding box center [505, 184] width 68 height 20
click at [530, 182] on input "18" at bounding box center [505, 184] width 68 height 20
click at [530, 182] on input "19" at bounding box center [505, 184] width 68 height 20
click at [530, 182] on input "20" at bounding box center [505, 184] width 68 height 20
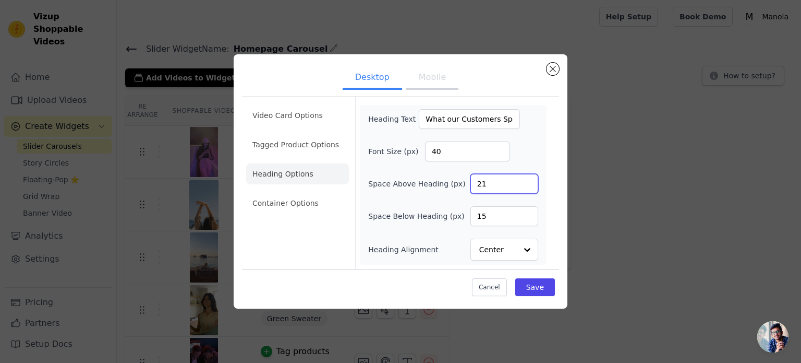
click at [530, 182] on input "21" at bounding box center [505, 184] width 68 height 20
click at [530, 182] on input "22" at bounding box center [505, 184] width 68 height 20
click at [530, 182] on input "23" at bounding box center [505, 184] width 68 height 20
click at [530, 182] on input "24" at bounding box center [505, 184] width 68 height 20
type input "25"
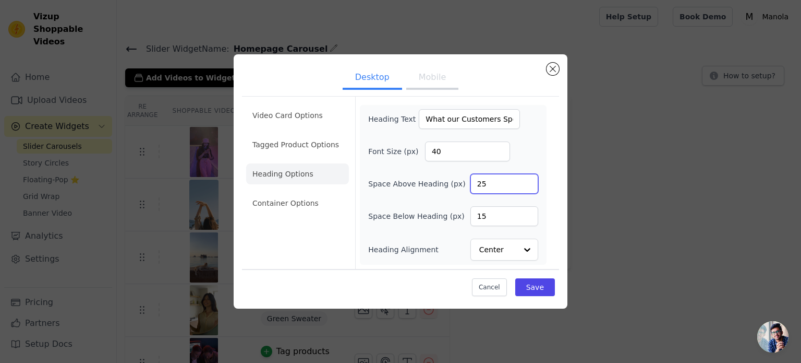
click at [530, 182] on input "25" at bounding box center [505, 184] width 68 height 20
click at [537, 284] on button "Save" at bounding box center [535, 287] width 40 height 18
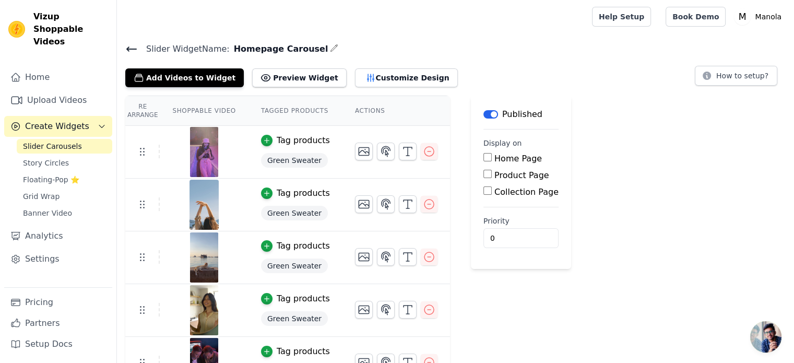
click at [494, 159] on label "Home Page" at bounding box center [517, 158] width 47 height 10
click at [487, 159] on input "Home Page" at bounding box center [487, 157] width 8 height 8
checkbox input "true"
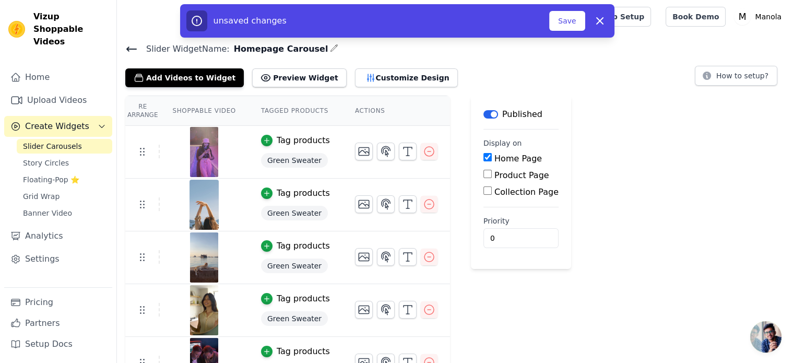
click at [494, 174] on label "Product Page" at bounding box center [521, 175] width 55 height 10
click at [485, 174] on input "Product Page" at bounding box center [487, 174] width 8 height 8
checkbox input "true"
click at [483, 220] on input "Collection Page" at bounding box center [487, 219] width 8 height 8
checkbox input "true"
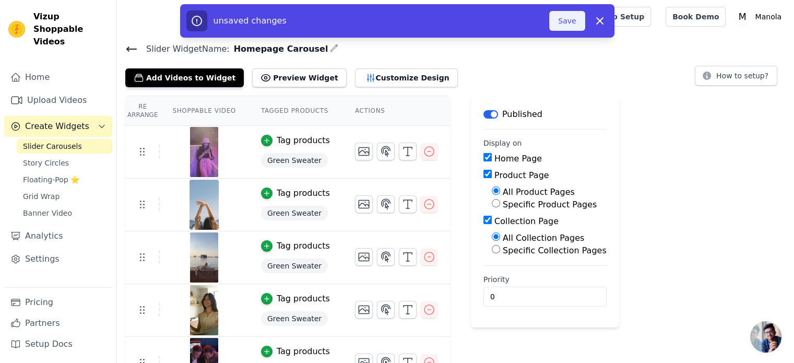
click at [568, 19] on button "Save" at bounding box center [566, 21] width 35 height 20
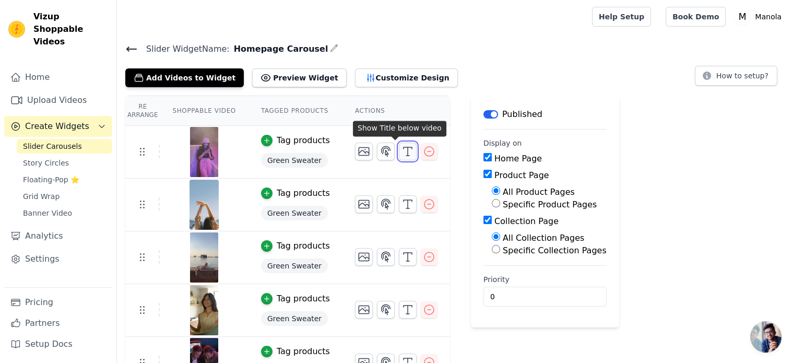
click at [401, 152] on icon "button" at bounding box center [407, 151] width 13 height 13
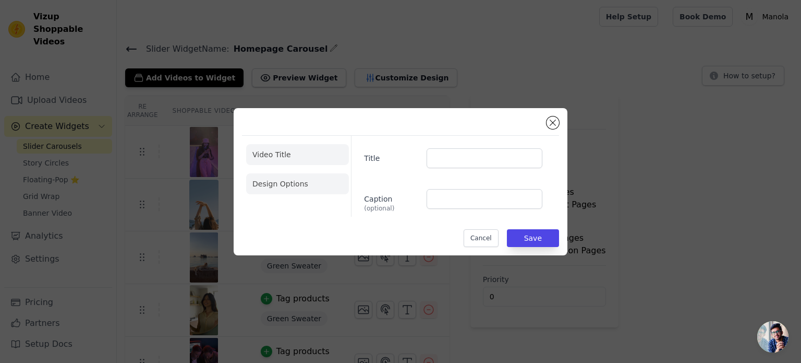
click at [331, 176] on li "Design Options" at bounding box center [297, 183] width 103 height 21
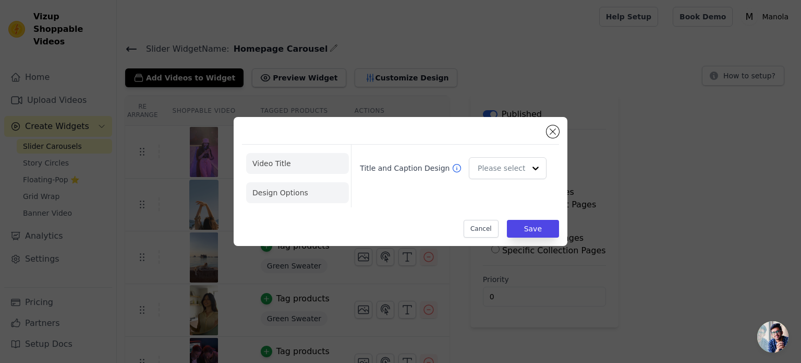
click at [336, 165] on li "Video Title" at bounding box center [297, 163] width 103 height 21
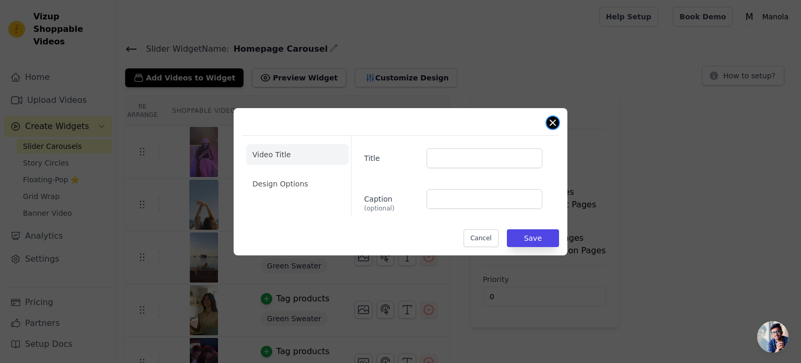
click at [550, 127] on button "Close modal" at bounding box center [553, 122] width 13 height 13
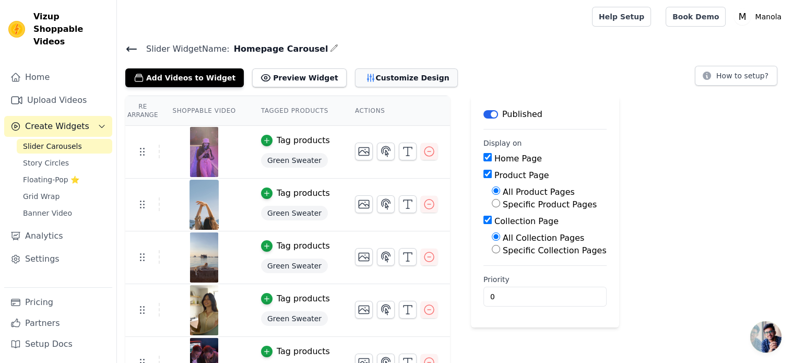
click at [377, 81] on button "Customize Design" at bounding box center [406, 77] width 103 height 19
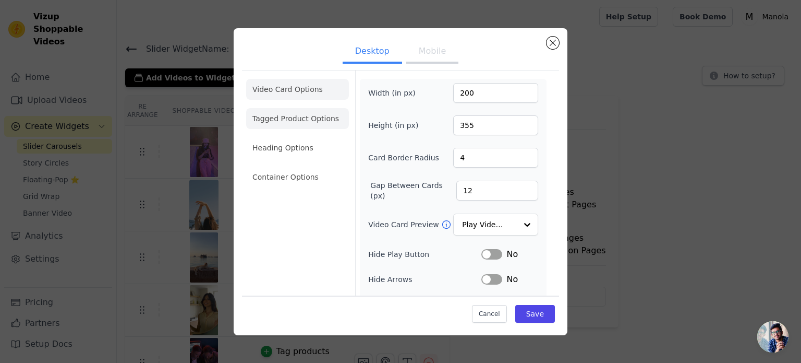
click at [326, 117] on li "Tagged Product Options" at bounding box center [297, 118] width 103 height 21
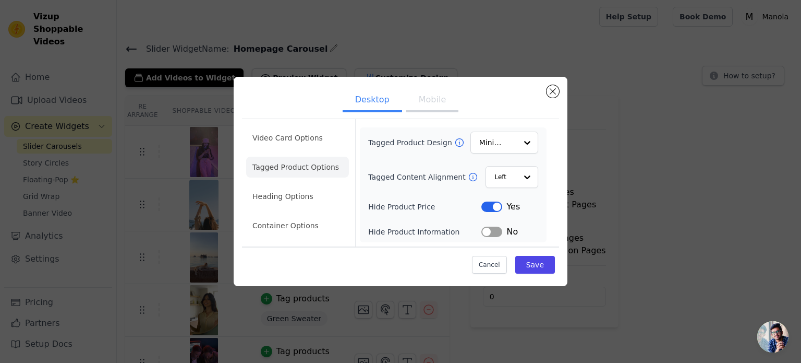
click at [488, 209] on button "Label" at bounding box center [492, 206] width 21 height 10
click at [488, 233] on button "Label" at bounding box center [492, 231] width 21 height 10
click at [512, 182] on input "Tagged Content Alignment" at bounding box center [505, 176] width 22 height 21
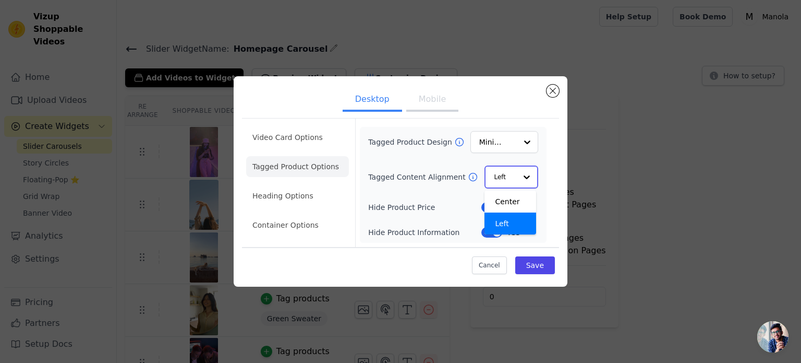
click at [512, 182] on input "Tagged Content Alignment" at bounding box center [505, 176] width 22 height 21
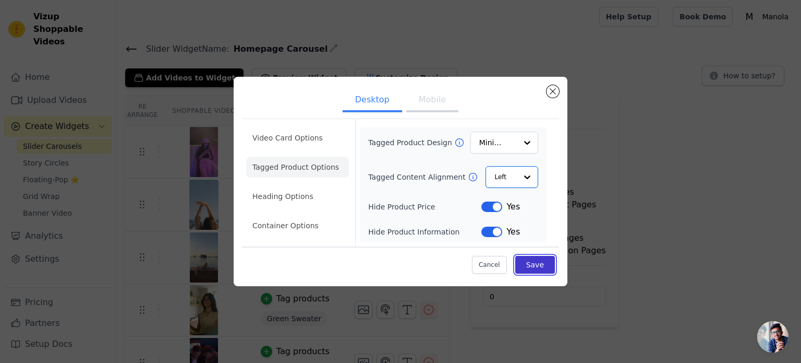
click at [530, 263] on button "Save" at bounding box center [535, 265] width 40 height 18
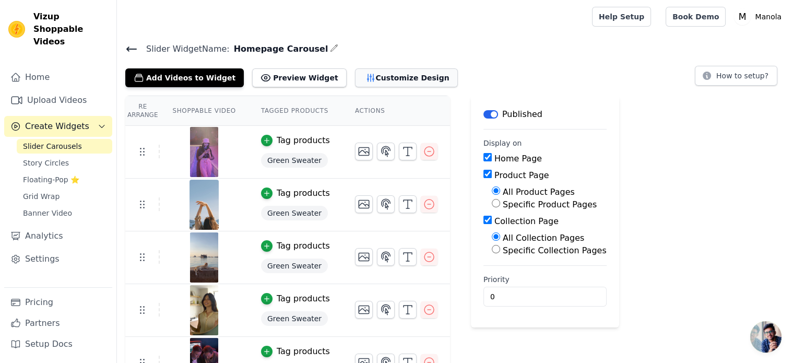
click at [365, 80] on icon "button" at bounding box center [370, 78] width 10 height 10
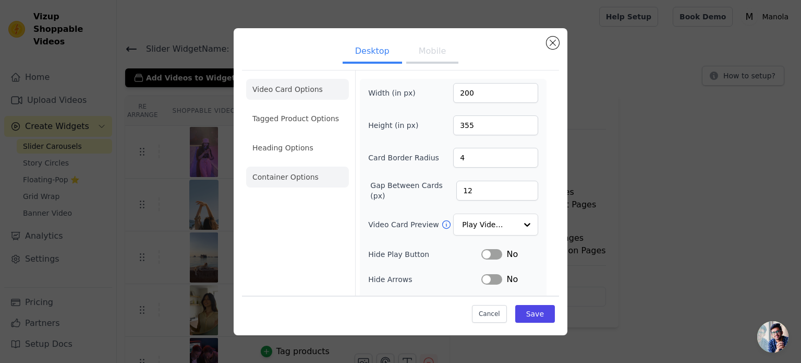
click at [303, 172] on li "Container Options" at bounding box center [297, 176] width 103 height 21
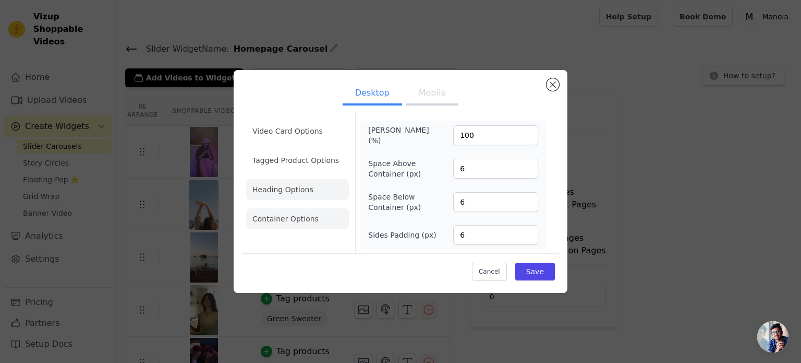
click at [293, 189] on li "Heading Options" at bounding box center [297, 189] width 103 height 21
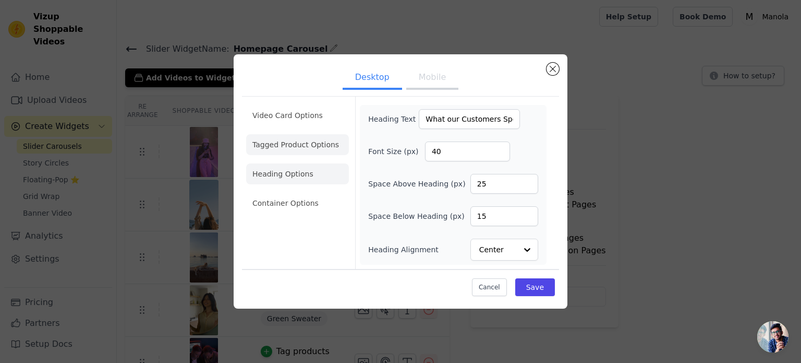
click at [319, 136] on li "Tagged Product Options" at bounding box center [297, 144] width 103 height 21
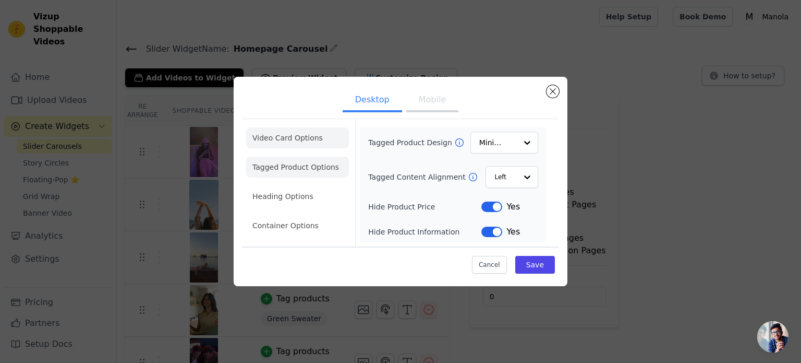
click at [324, 129] on li "Video Card Options" at bounding box center [297, 137] width 103 height 21
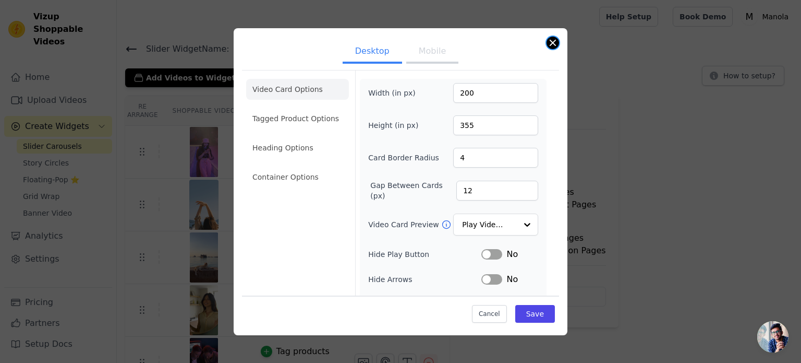
click at [556, 40] on button "Close modal" at bounding box center [553, 43] width 13 height 13
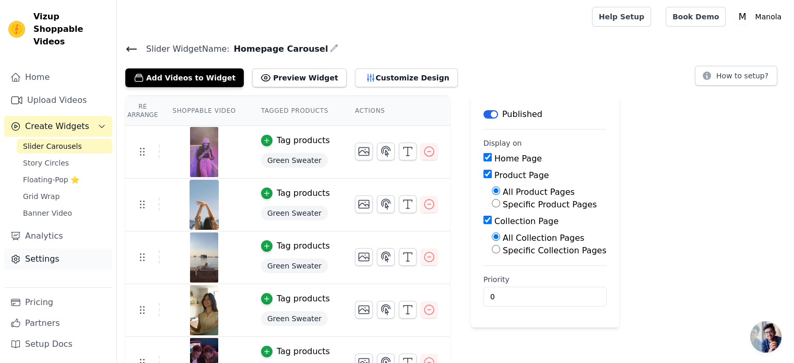
click at [76, 248] on link "Settings" at bounding box center [58, 258] width 108 height 21
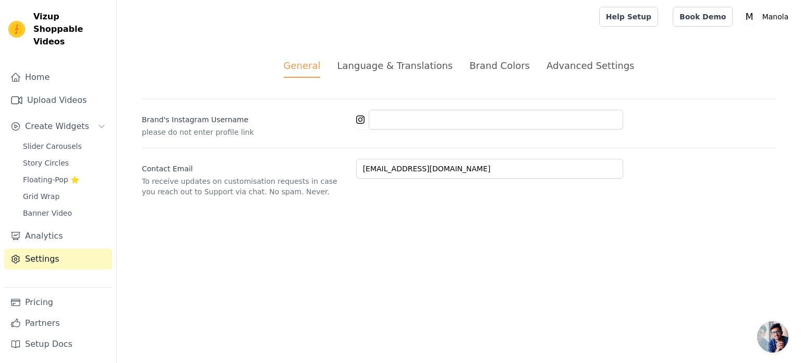
click at [474, 67] on div "Brand Colors" at bounding box center [500, 65] width 61 height 14
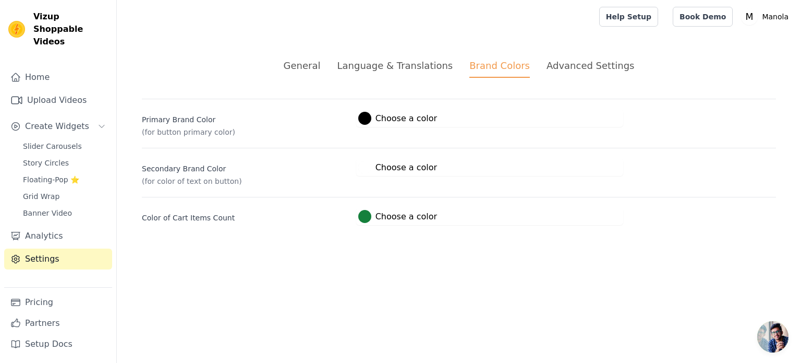
click at [566, 69] on div "Advanced Settings" at bounding box center [591, 65] width 88 height 14
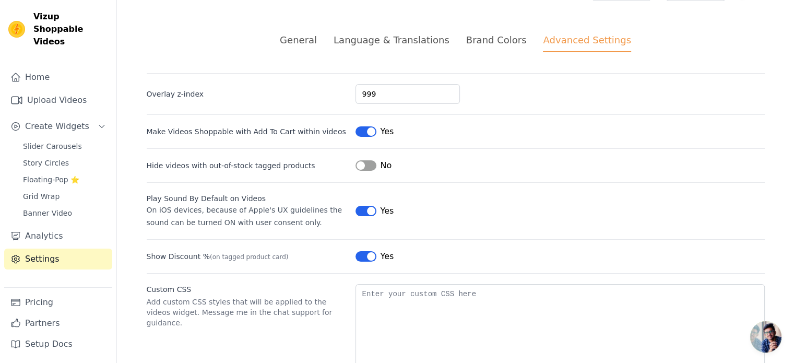
scroll to position [11, 0]
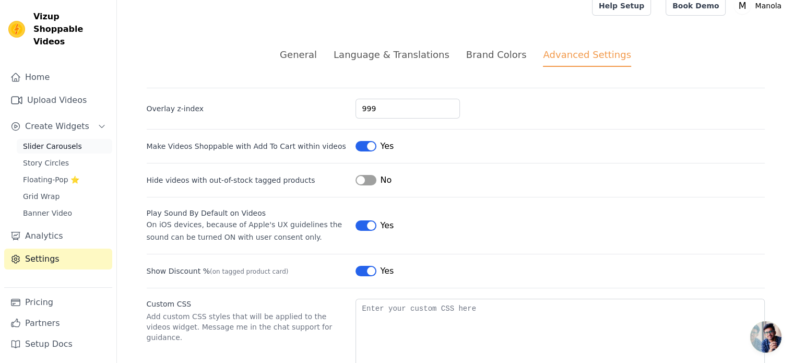
click at [53, 141] on span "Slider Carousels" at bounding box center [52, 146] width 59 height 10
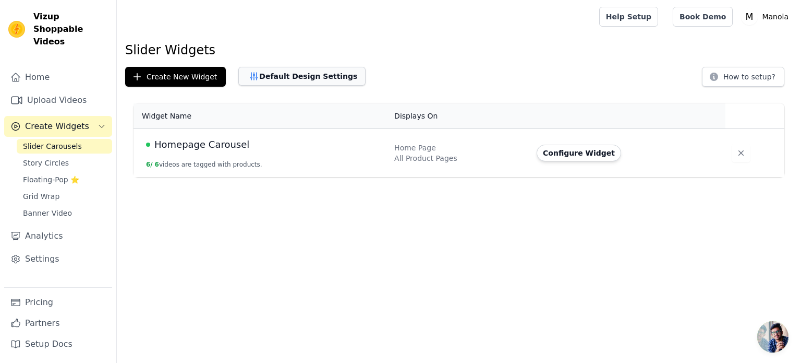
click at [281, 79] on button "Default Design Settings" at bounding box center [301, 76] width 127 height 19
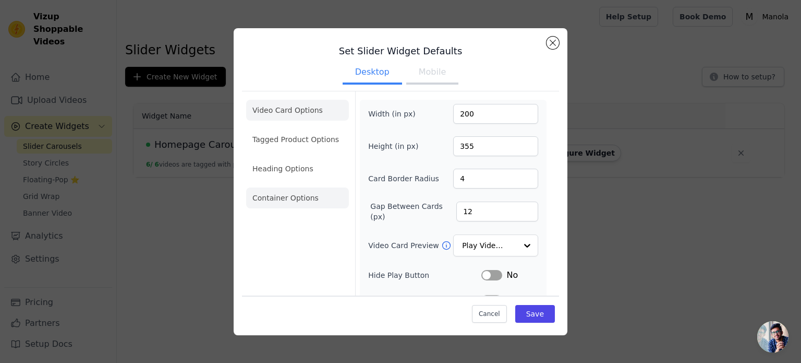
click at [314, 197] on li "Container Options" at bounding box center [297, 197] width 103 height 21
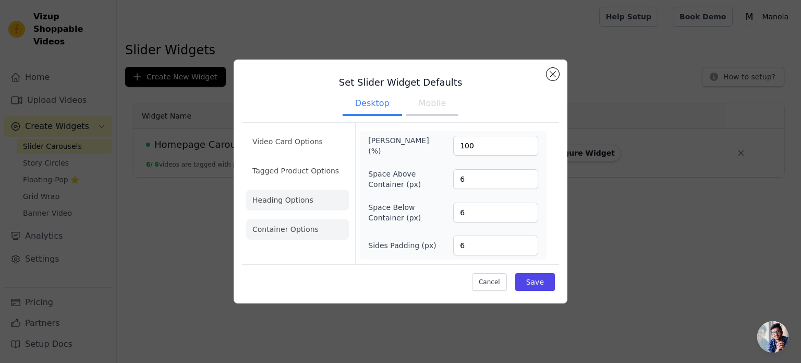
click at [315, 203] on li "Heading Options" at bounding box center [297, 199] width 103 height 21
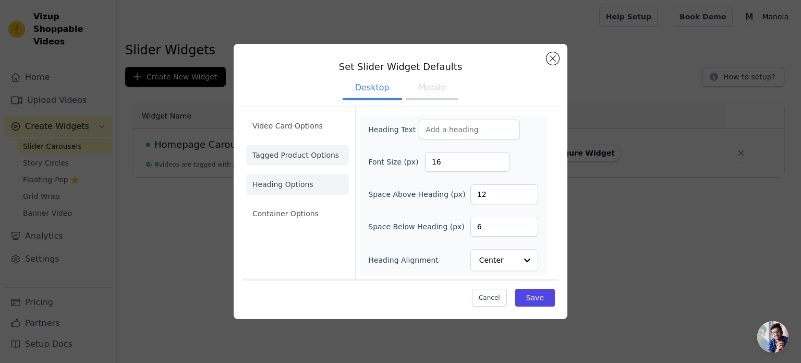
click at [296, 157] on li "Tagged Product Options" at bounding box center [297, 155] width 103 height 21
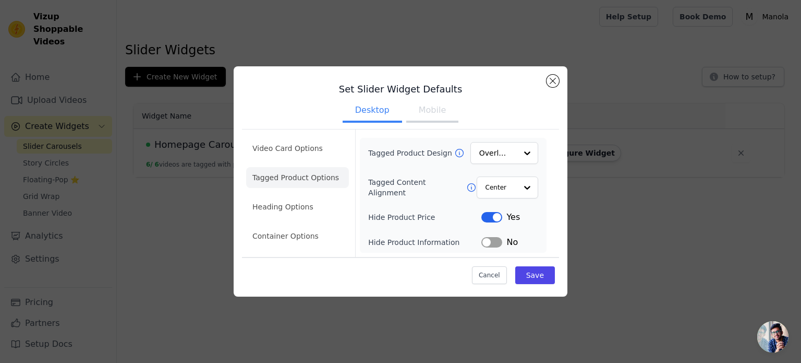
click at [271, 159] on ul "Video Card Options Tagged Product Options Heading Options Container Options" at bounding box center [297, 192] width 103 height 117
click at [277, 148] on li "Video Card Options" at bounding box center [297, 148] width 103 height 21
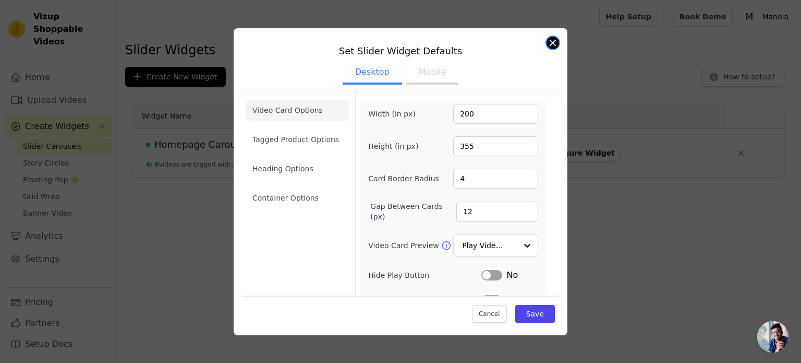
click at [549, 40] on button "Close modal" at bounding box center [553, 43] width 13 height 13
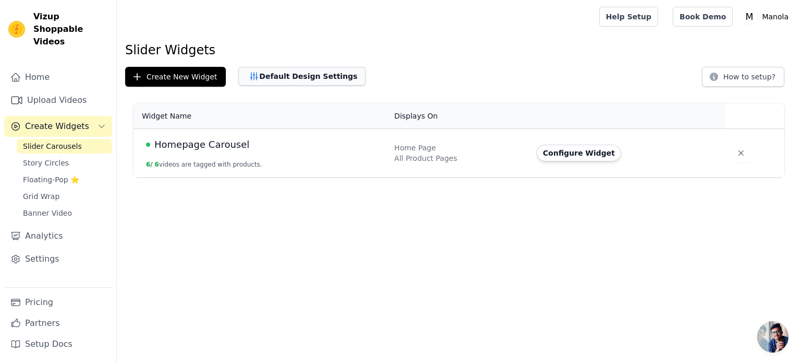
click at [311, 80] on button "Default Design Settings" at bounding box center [301, 76] width 127 height 19
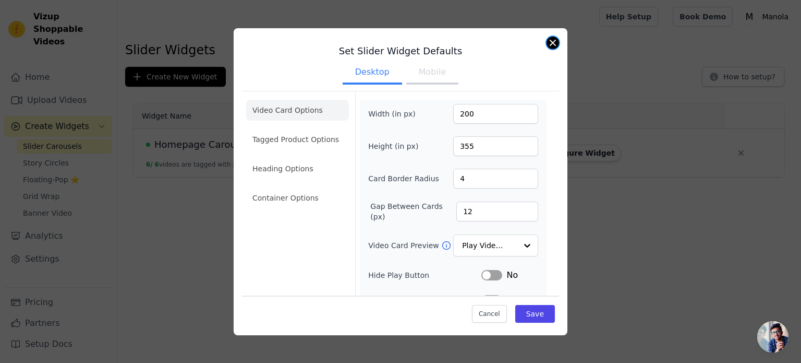
click at [551, 44] on button "Close modal" at bounding box center [553, 43] width 13 height 13
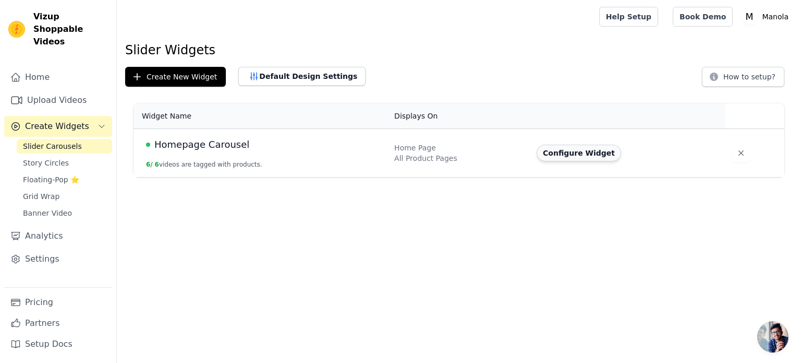
click at [565, 154] on button "Configure Widget" at bounding box center [579, 153] width 85 height 17
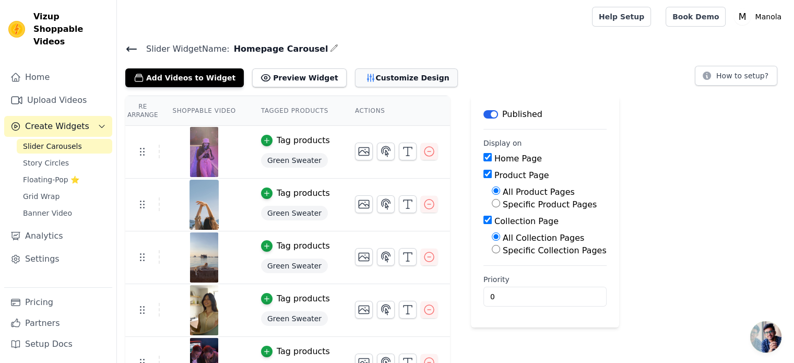
click at [368, 77] on button "Customize Design" at bounding box center [406, 77] width 103 height 19
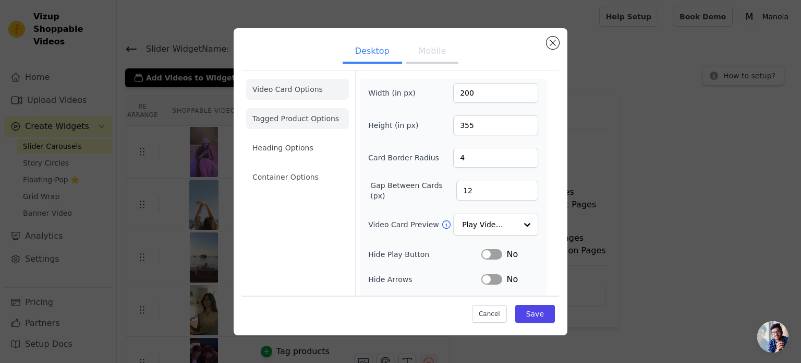
click at [294, 116] on li "Tagged Product Options" at bounding box center [297, 118] width 103 height 21
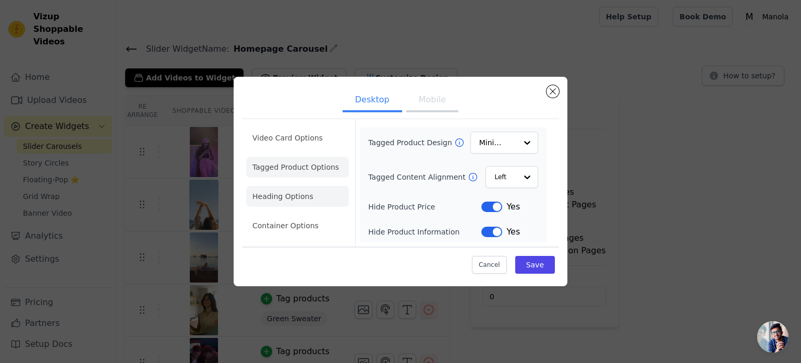
click at [340, 189] on li "Heading Options" at bounding box center [297, 196] width 103 height 21
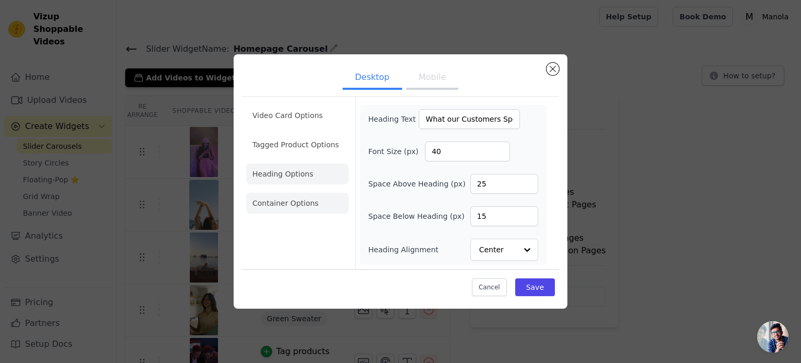
click at [323, 197] on li "Container Options" at bounding box center [297, 203] width 103 height 21
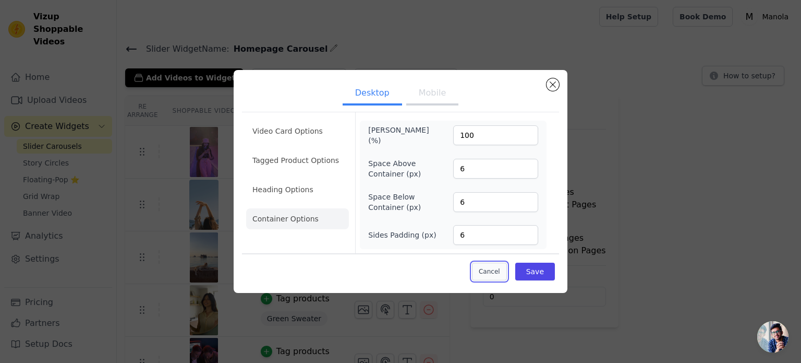
click at [494, 271] on button "Cancel" at bounding box center [489, 271] width 35 height 18
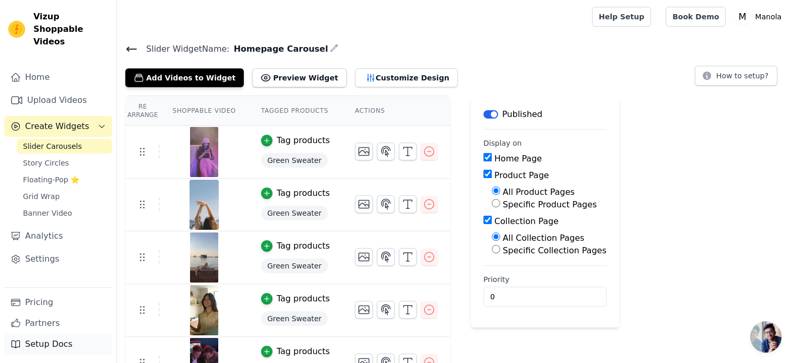
click at [56, 345] on link "Setup Docs" at bounding box center [58, 343] width 108 height 21
click at [78, 248] on link "Settings" at bounding box center [58, 258] width 108 height 21
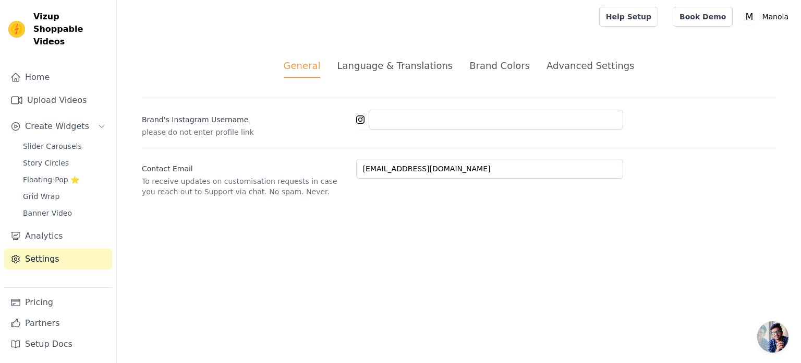
click at [504, 60] on div "Brand Colors" at bounding box center [500, 65] width 61 height 14
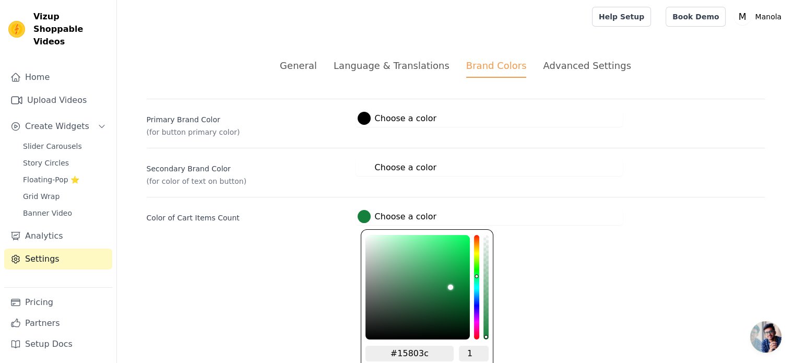
click at [417, 213] on label "#15803c Choose a color" at bounding box center [396, 216] width 79 height 13
type input "#ebf8f0"
type input "#eff8f2"
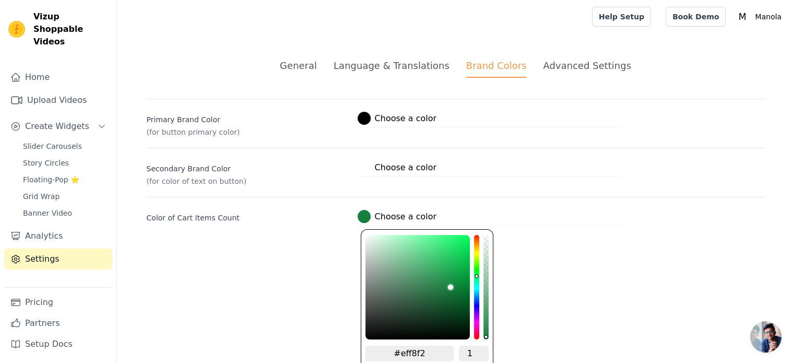
type input "#f0f9f3"
type input "#f2fbf5"
type input "#f7fdfa"
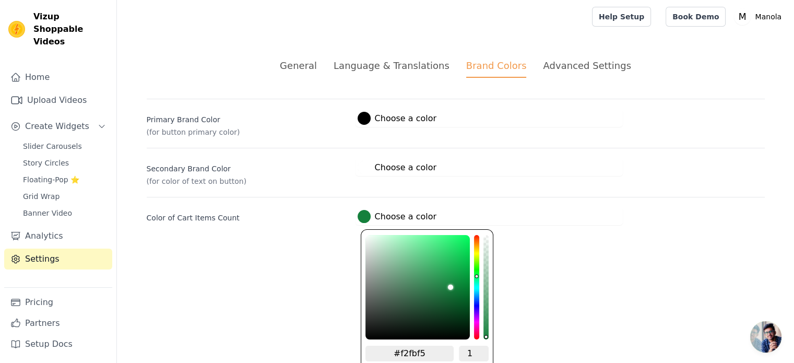
type input "#f7fdfa"
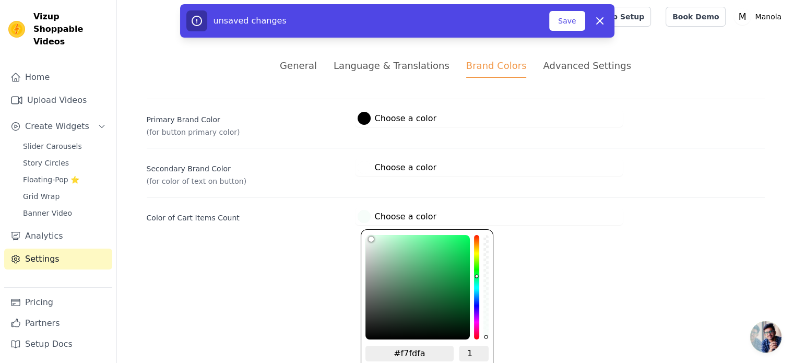
type input "#f9fdfa"
type input "#fafefc"
type input "#fcfffd"
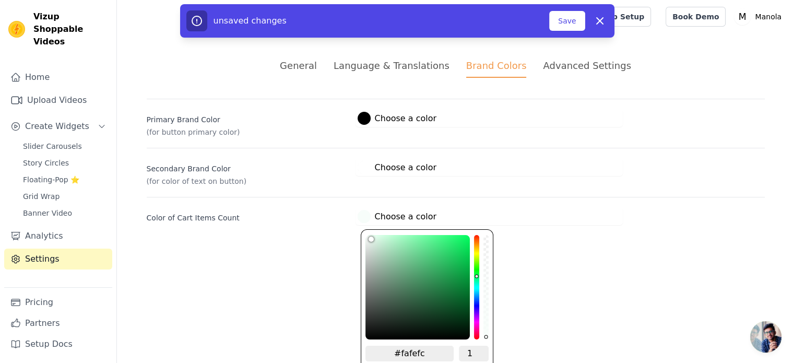
type input "#fcfffd"
type input "#fdfffe"
type input "#feffff"
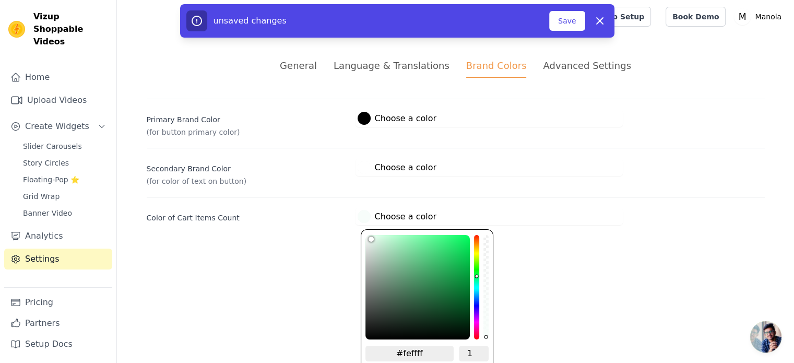
type input "#ffffff"
drag, startPoint x: 369, startPoint y: 235, endPoint x: 357, endPoint y: 225, distance: 15.9
click at [357, 225] on div "General Language & Translations Brand Colors Advanced Settings unsaved changes …" at bounding box center [456, 141] width 668 height 217
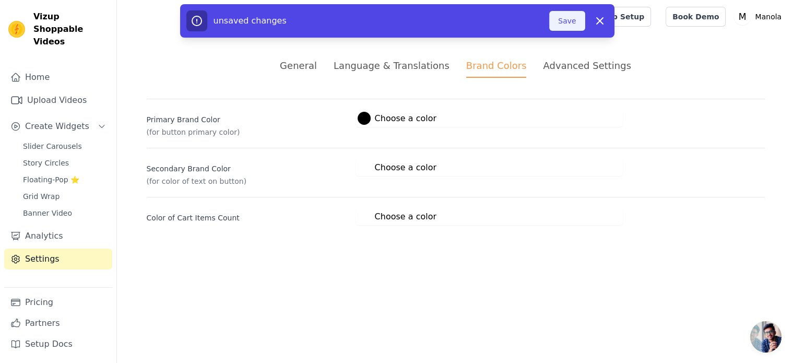
click at [568, 14] on button "Save" at bounding box center [566, 21] width 35 height 20
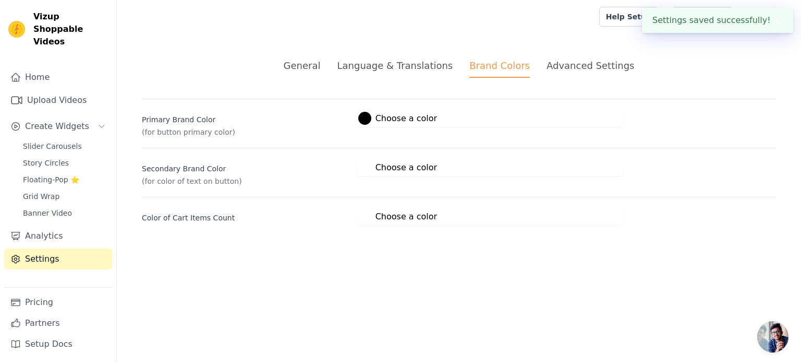
click at [569, 66] on div "Advanced Settings" at bounding box center [591, 65] width 88 height 14
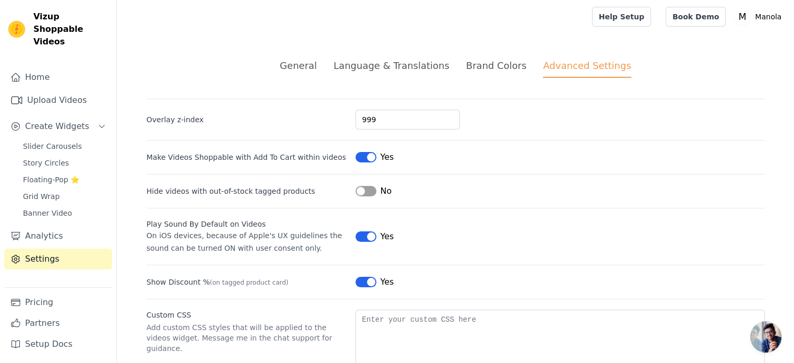
click at [366, 194] on button "Label" at bounding box center [365, 191] width 21 height 10
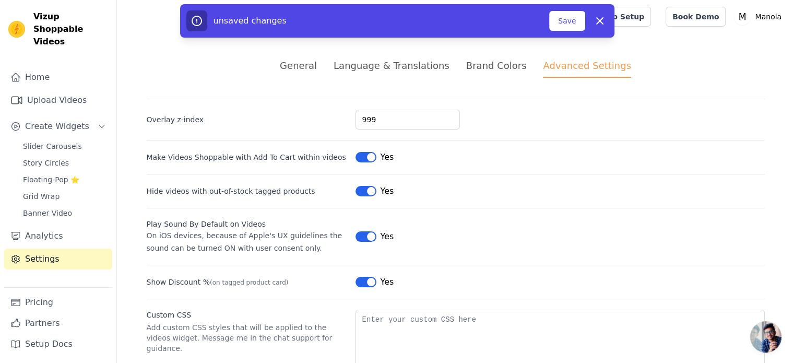
click at [359, 236] on button "Label" at bounding box center [365, 236] width 21 height 10
click at [569, 24] on button "Save" at bounding box center [566, 21] width 35 height 20
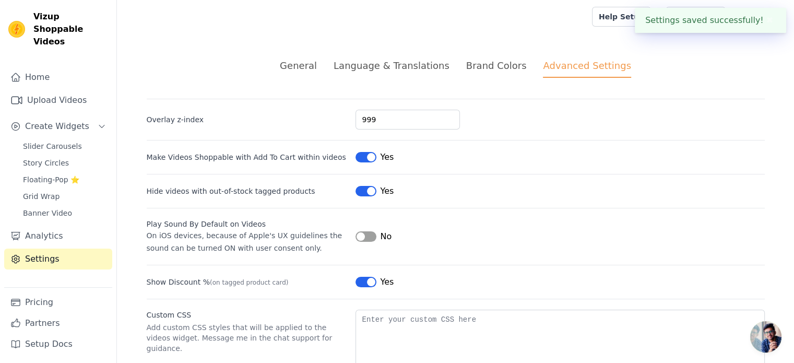
click at [317, 65] on div "General" at bounding box center [298, 65] width 37 height 14
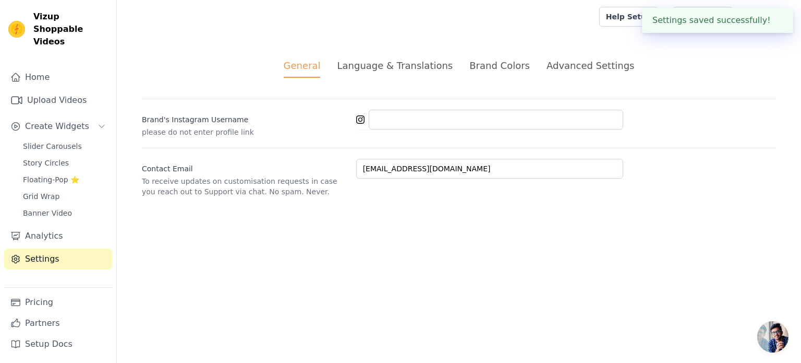
click at [591, 72] on div "Advanced Settings" at bounding box center [591, 65] width 88 height 14
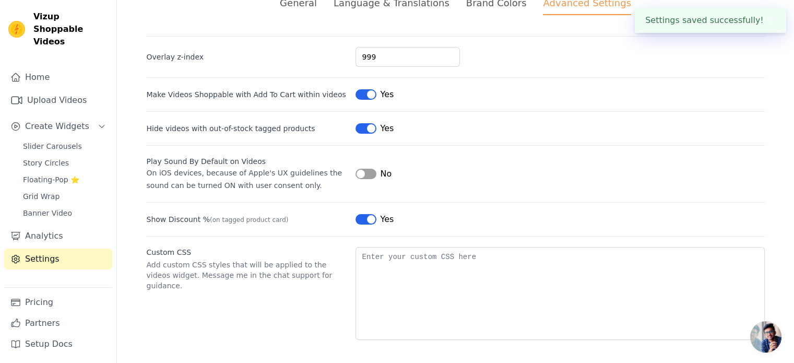
scroll to position [63, 0]
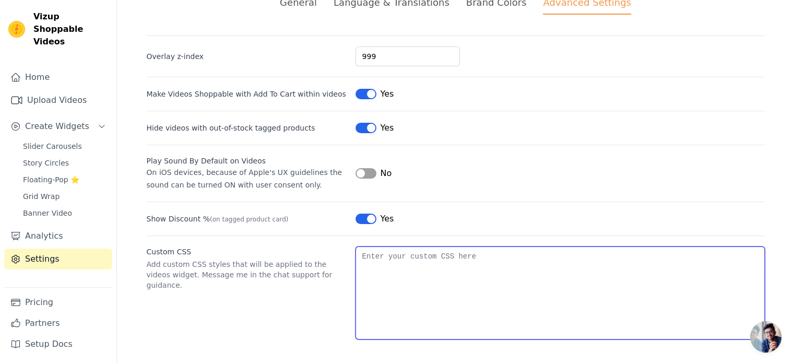
click at [435, 254] on textarea "Custom CSS" at bounding box center [559, 292] width 409 height 93
paste textarea "/* Set background color of all widgets to white */ * { background-color: white …"
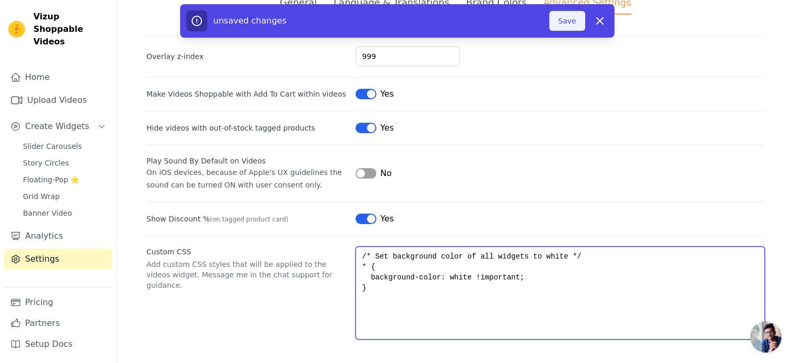
type textarea "/* Set background color of all widgets to white */ * { background-color: white …"
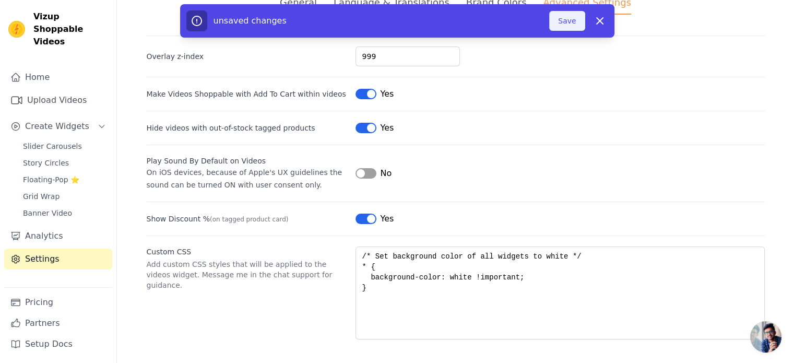
click at [571, 22] on button "Save" at bounding box center [566, 21] width 35 height 20
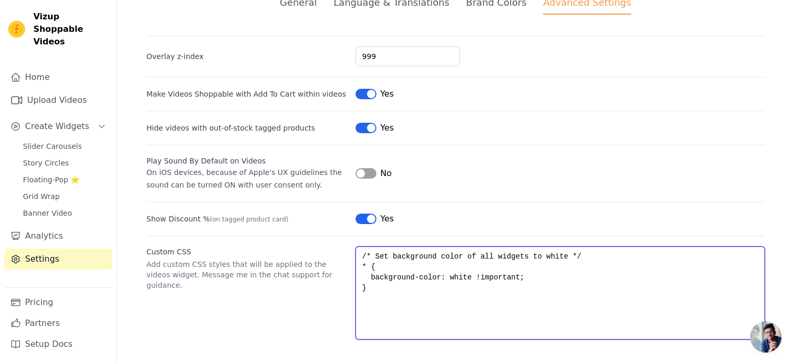
click at [429, 269] on textarea "/* Set background color of all widgets to white */ * { background-color: white …" at bounding box center [559, 292] width 409 height 93
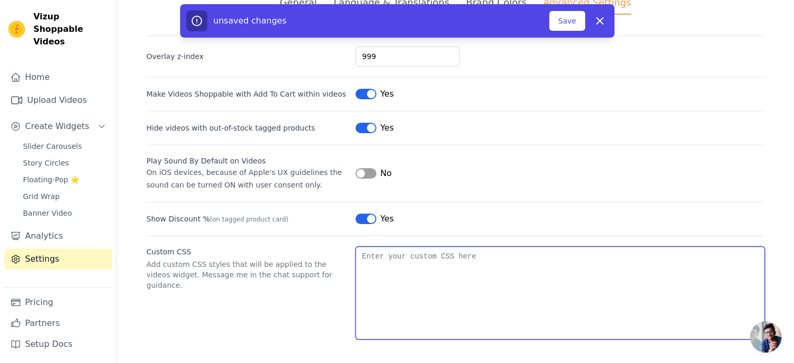
type textarea "/* Set background color of all widgets to white */ * { background-color: white …"
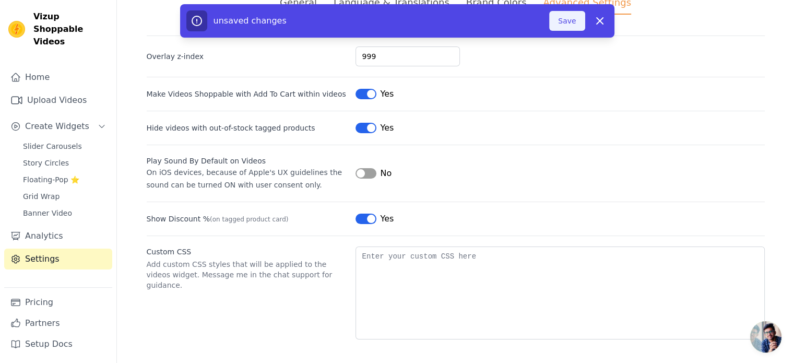
click at [562, 18] on button "Save" at bounding box center [566, 21] width 35 height 20
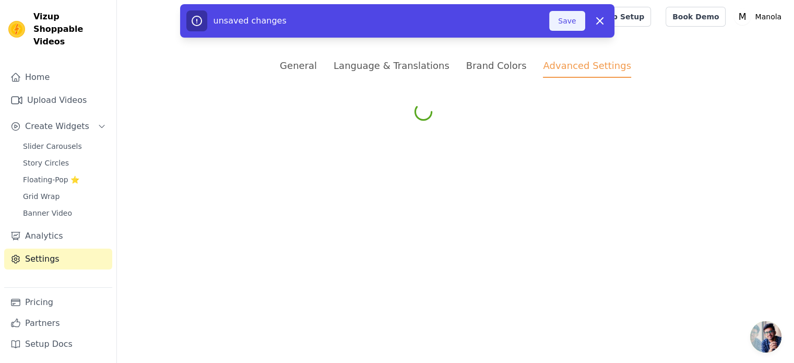
scroll to position [0, 0]
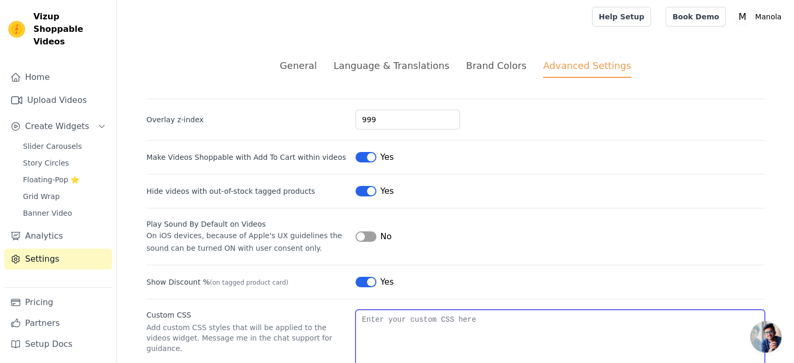
click at [395, 319] on textarea "Custom CSS" at bounding box center [559, 355] width 409 height 93
paste textarea "vizup-main-container vizup-flex vizup-flex-col vizup-items-center vizup-justify…"
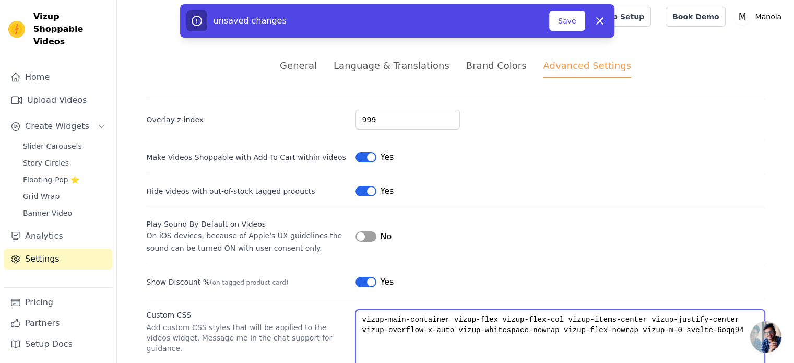
type textarea "vizup-main-container vizup-flex vizup-flex-col vizup-items-center vizup-justify…"
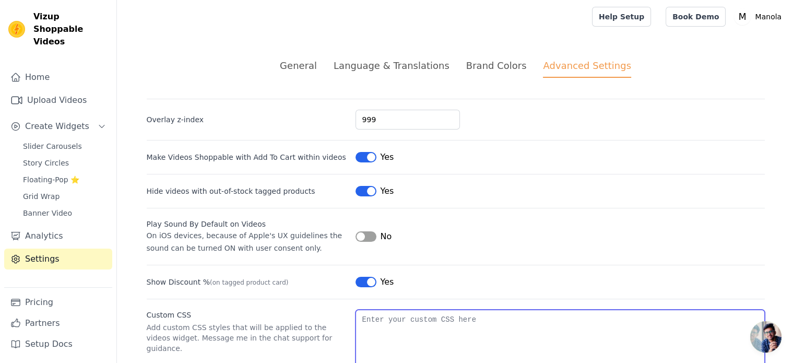
paste textarea "vizup-w-full"
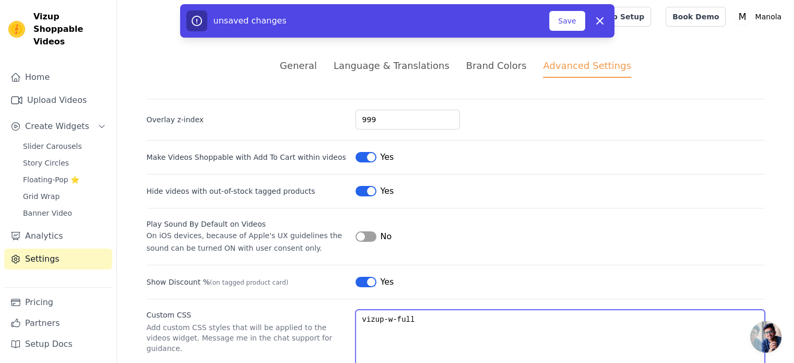
paste textarea "vizup-relative vizup-w-auto vizup-flex vizup-justify-center vizup-items-center …"
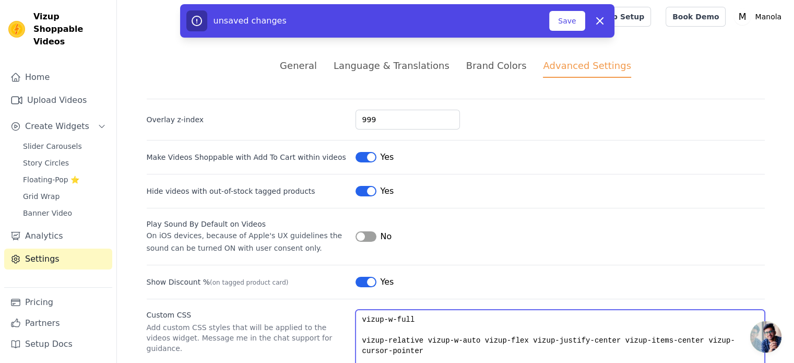
click at [358, 320] on textarea "vizup-w-full vizup-relative vizup-w-auto vizup-flex vizup-justify-center vizup-…" at bounding box center [559, 355] width 409 height 93
paste textarea "/* Target only the UGC carousel section by its specific class or ID */ .ugc-car…"
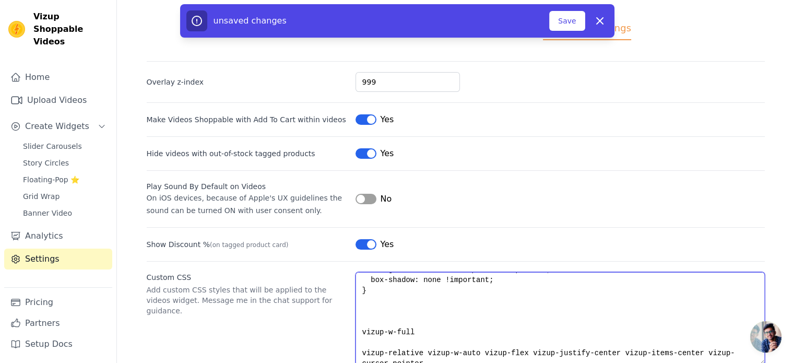
scroll to position [115, 0]
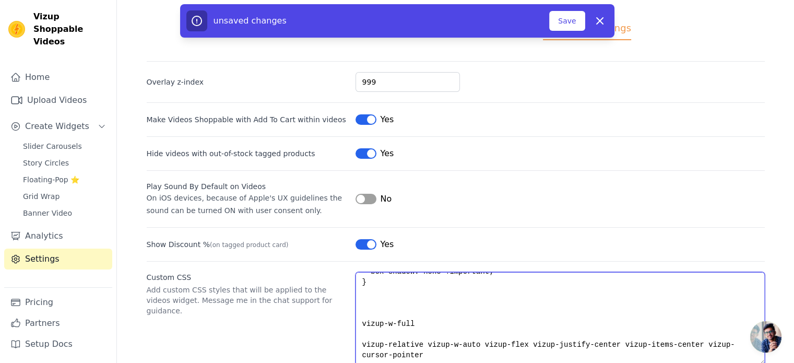
drag, startPoint x: 417, startPoint y: 319, endPoint x: 361, endPoint y: 321, distance: 56.4
click at [361, 321] on textarea "/* Target only the UGC carousel section by its specific class or ID */ .ugc-car…" at bounding box center [559, 318] width 409 height 93
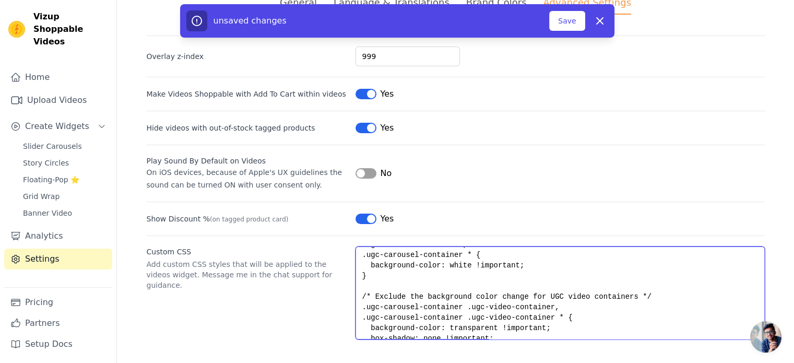
scroll to position [0, 0]
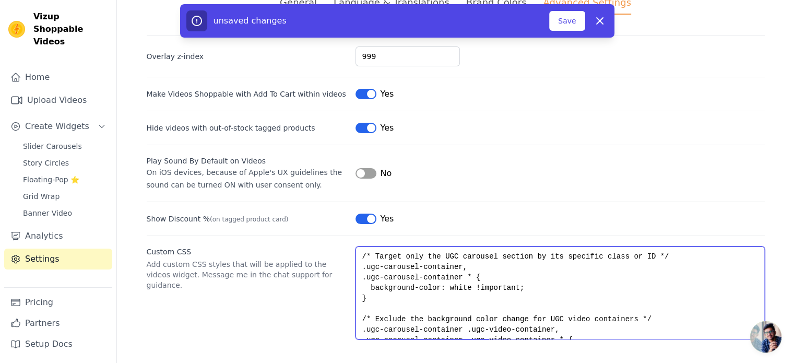
drag, startPoint x: 365, startPoint y: 265, endPoint x: 454, endPoint y: 266, distance: 89.2
click at [454, 266] on textarea "/* Target only the UGC carousel section by its specific class or ID */ .ugc-car…" at bounding box center [559, 292] width 409 height 93
paste textarea "vizup-w-full"
drag, startPoint x: 365, startPoint y: 278, endPoint x: 451, endPoint y: 278, distance: 86.1
click at [451, 278] on textarea "/* Target only the UGC carousel section by its specific class or ID */ .vizup-w…" at bounding box center [559, 292] width 409 height 93
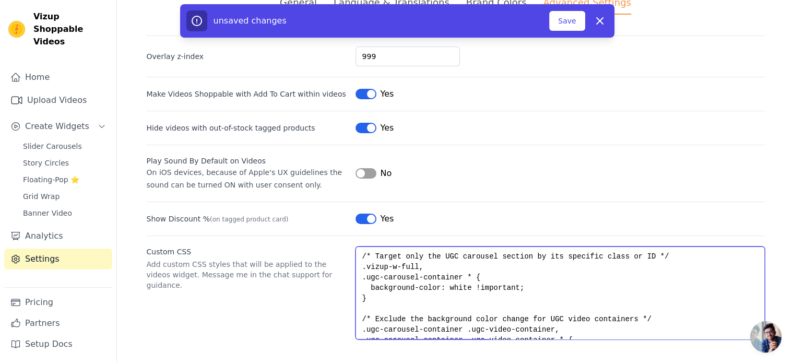
paste textarea "vizup-w-full"
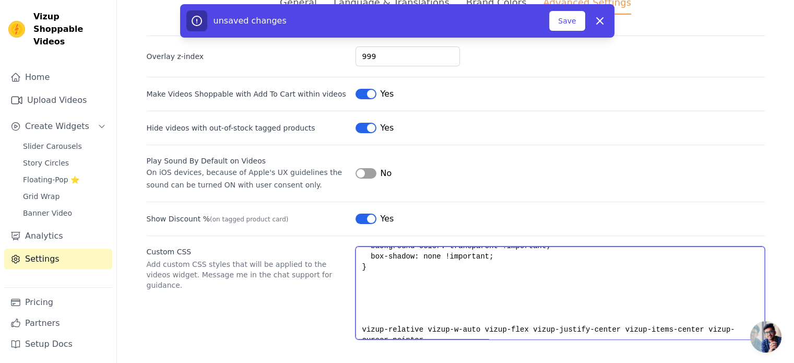
scroll to position [52, 0]
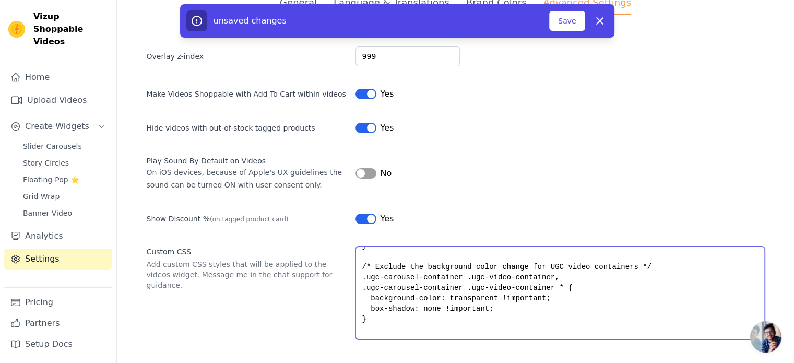
drag, startPoint x: 364, startPoint y: 275, endPoint x: 453, endPoint y: 276, distance: 89.2
click at [453, 276] on textarea "/* Target only the UGC carousel section by its specific class or ID */ .vizup-w…" at bounding box center [559, 292] width 409 height 93
paste textarea "vizup-w-full"
drag, startPoint x: 365, startPoint y: 287, endPoint x: 452, endPoint y: 288, distance: 86.6
click at [452, 288] on textarea "/* Target only the UGC carousel section by its specific class or ID */ .vizup-w…" at bounding box center [559, 292] width 409 height 93
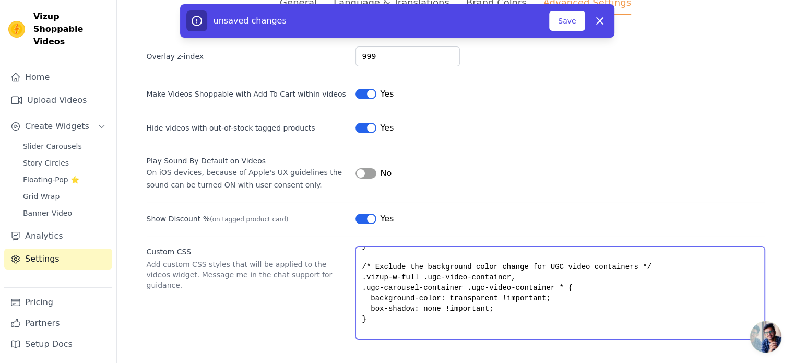
paste textarea "vizup-w-full"
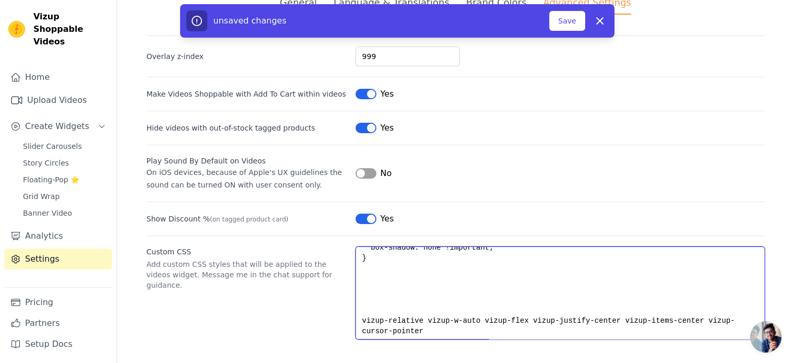
scroll to position [115, 0]
drag, startPoint x: 361, startPoint y: 316, endPoint x: 399, endPoint y: 333, distance: 41.8
click at [399, 333] on textarea "/* Target only the UGC carousel section by its specific class or ID */ .vizup-w…" at bounding box center [559, 292] width 409 height 93
paste textarea "w-full"
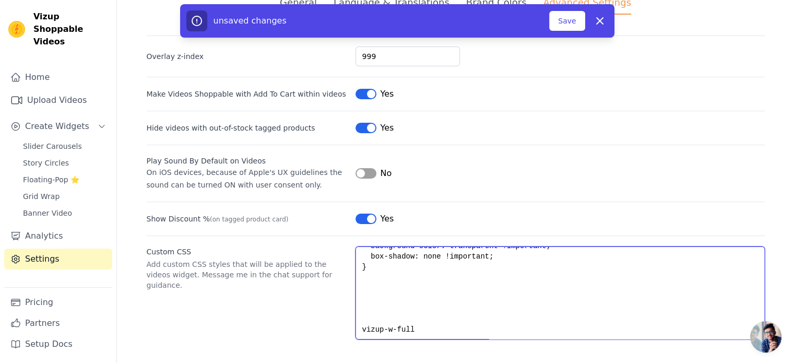
scroll to position [104, 0]
paste textarea "vizup-w-full"
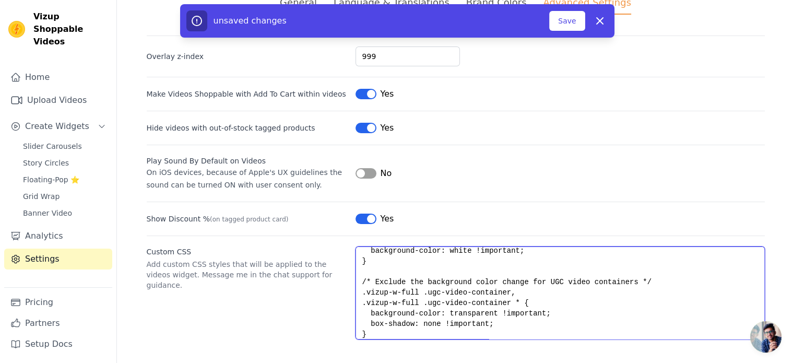
scroll to position [52, 0]
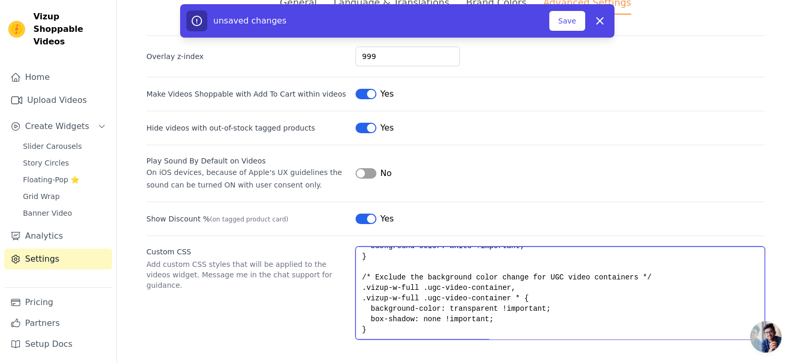
drag, startPoint x: 421, startPoint y: 275, endPoint x: 497, endPoint y: 277, distance: 76.2
click at [497, 277] on textarea "/* Target only the UGC carousel section by its specific class or ID */ .vizup-w…" at bounding box center [559, 292] width 409 height 93
paste textarea "vizup-relative vizup-w-auto vizup-flex vizup-justify-center vizup-items-center …"
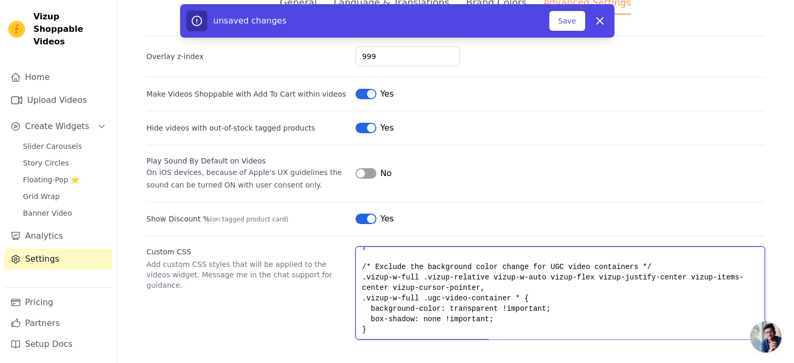
drag, startPoint x: 421, startPoint y: 298, endPoint x: 495, endPoint y: 298, distance: 74.1
click at [495, 298] on textarea "/* Target only the UGC carousel section by its specific class or ID */ .vizup-w…" at bounding box center [559, 292] width 409 height 93
paste textarea "vizup-relative vizup-w-auto vizup-flex vizup-justify-center vizup-items-center …"
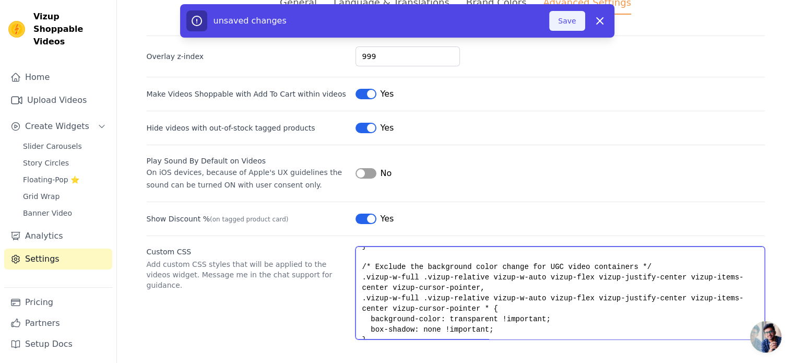
type textarea "/* Target only the UGC carousel section by its specific class or ID */ .vizup-w…"
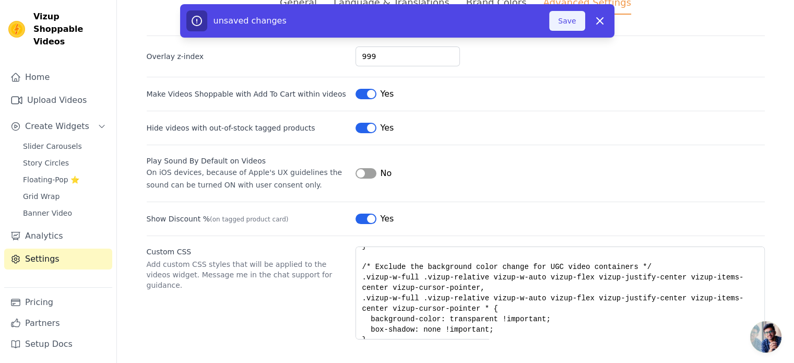
click at [555, 16] on button "Save" at bounding box center [566, 21] width 35 height 20
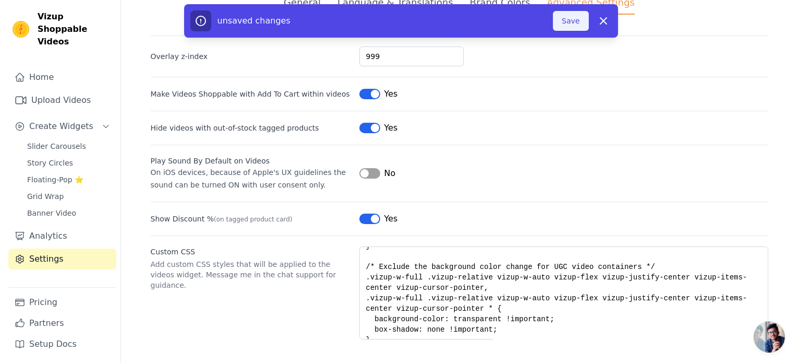
scroll to position [0, 0]
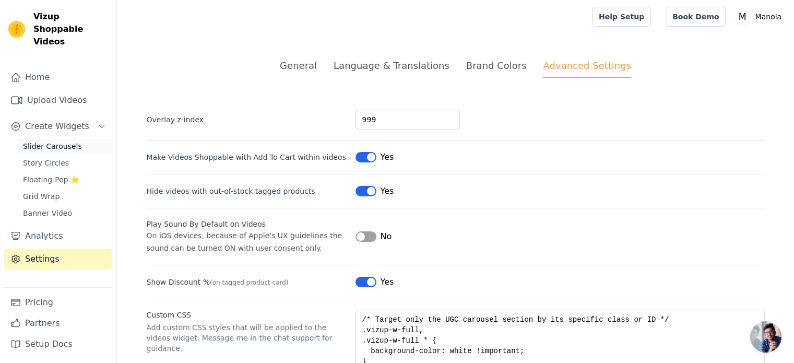
click at [76, 139] on link "Slider Carousels" at bounding box center [64, 146] width 95 height 15
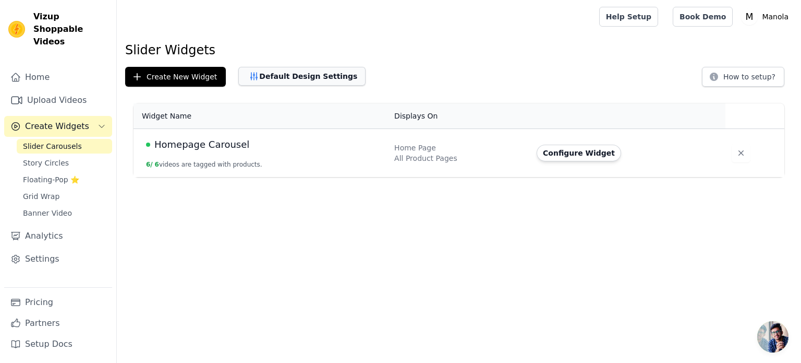
click at [315, 81] on button "Default Design Settings" at bounding box center [301, 76] width 127 height 19
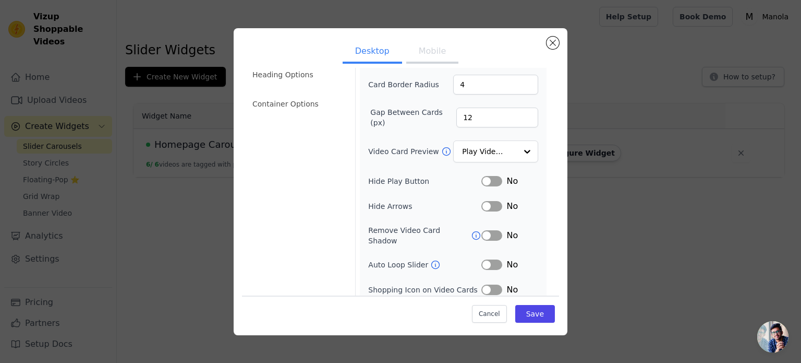
scroll to position [117, 0]
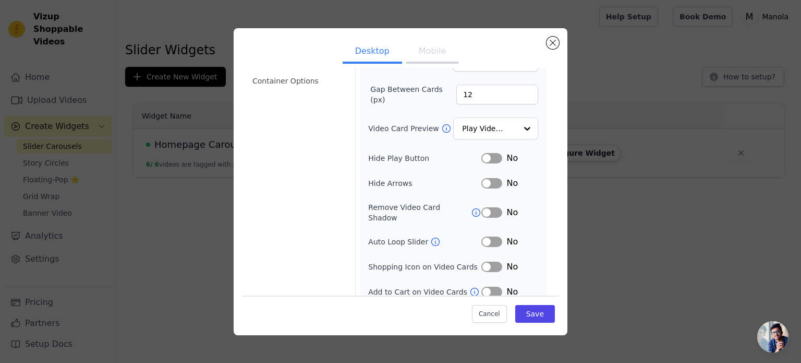
click at [488, 261] on button "Label" at bounding box center [492, 266] width 21 height 10
click at [524, 312] on button "Save" at bounding box center [535, 314] width 40 height 18
